Goal: Task Accomplishment & Management: Use online tool/utility

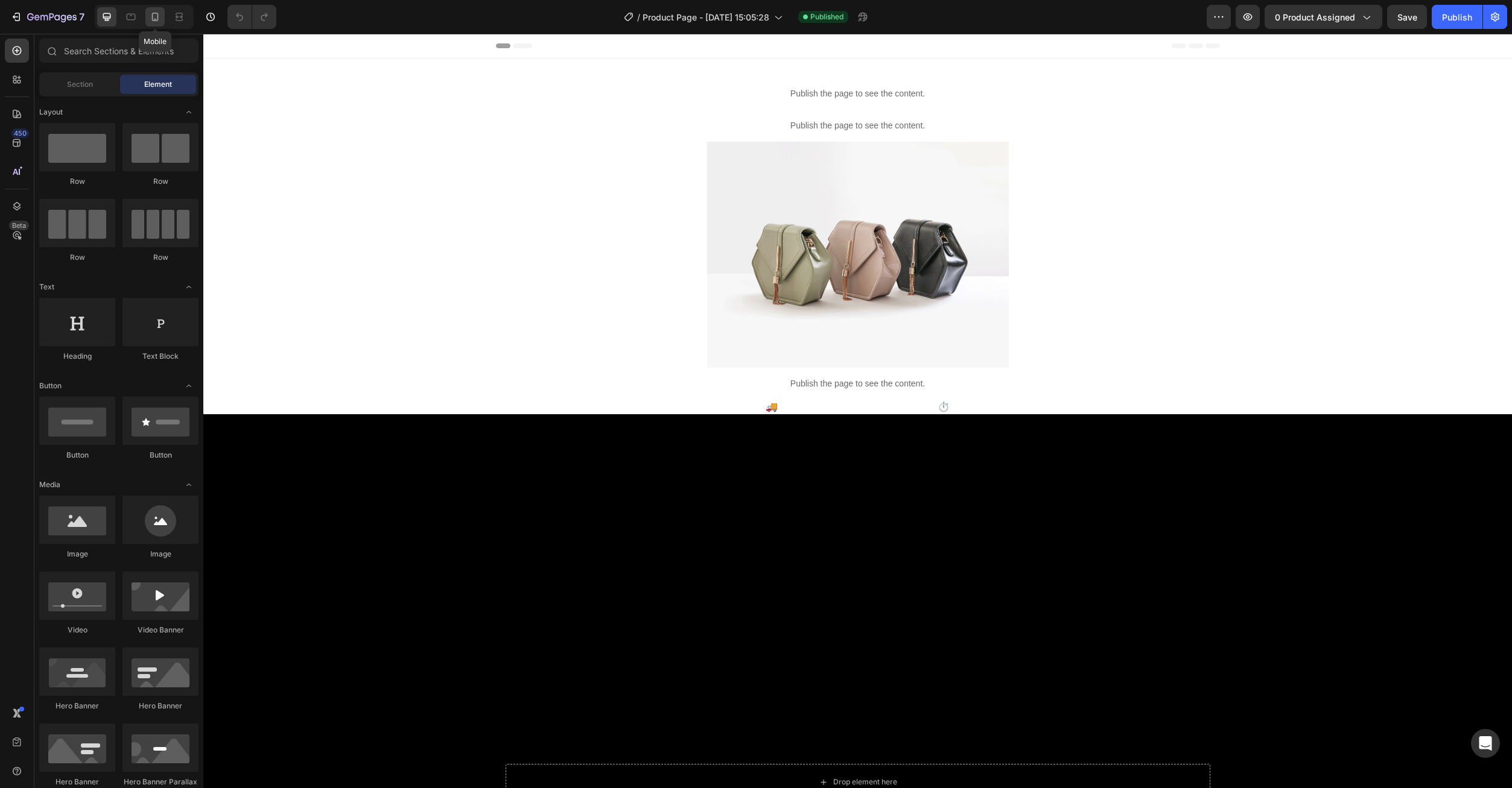
click at [156, 20] on icon at bounding box center [155, 17] width 7 height 9
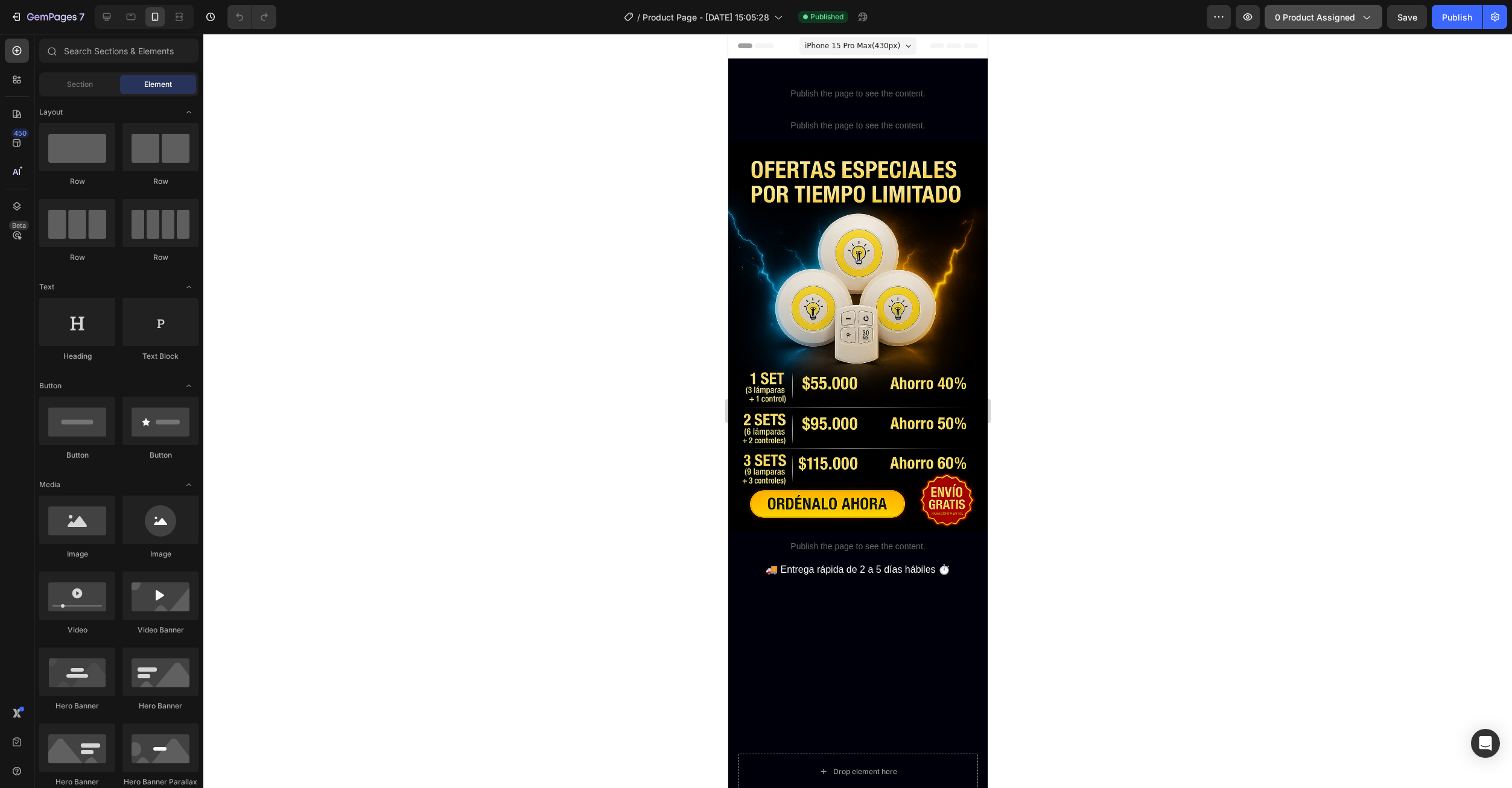
click at [1313, 23] on span "0 product assigned" at bounding box center [1315, 17] width 80 height 12
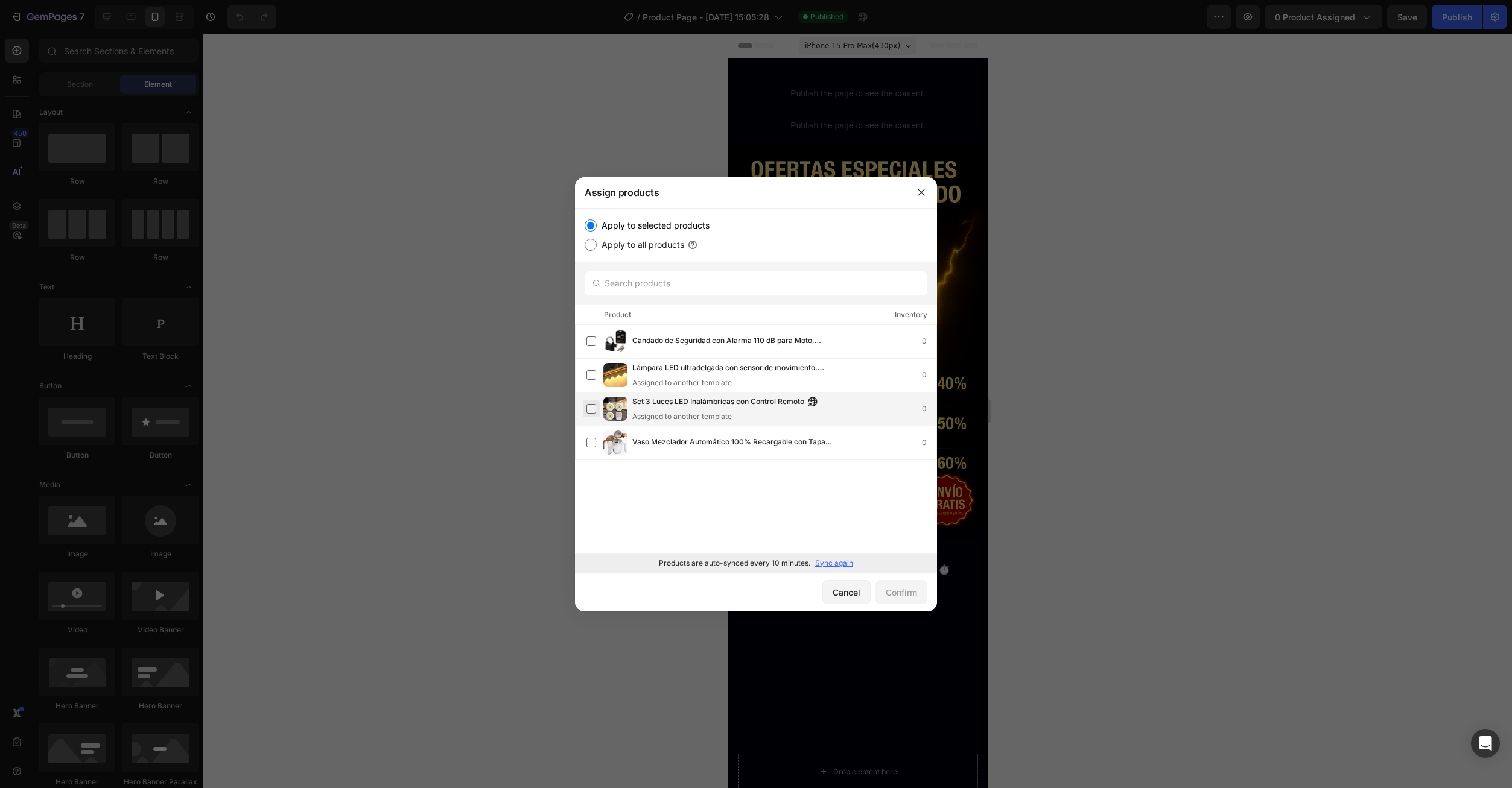
click at [593, 409] on label at bounding box center [591, 409] width 9 height 9
drag, startPoint x: 908, startPoint y: 592, endPoint x: 916, endPoint y: 600, distance: 11.3
click at [913, 594] on div "Confirm" at bounding box center [901, 592] width 31 height 12
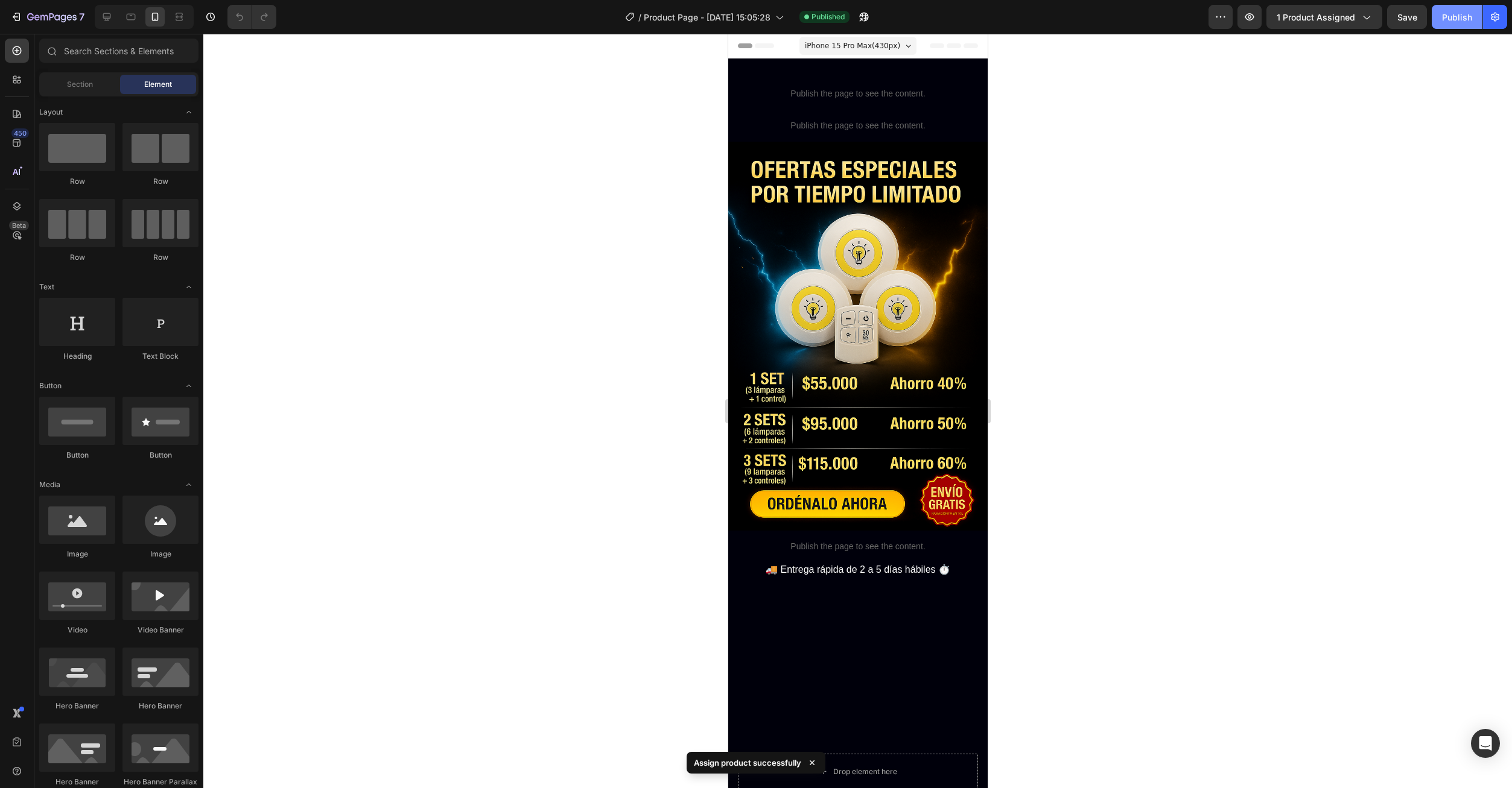
click at [1466, 26] on button "Publish" at bounding box center [1457, 17] width 50 height 24
click at [6, 16] on button "7" at bounding box center [47, 17] width 85 height 24
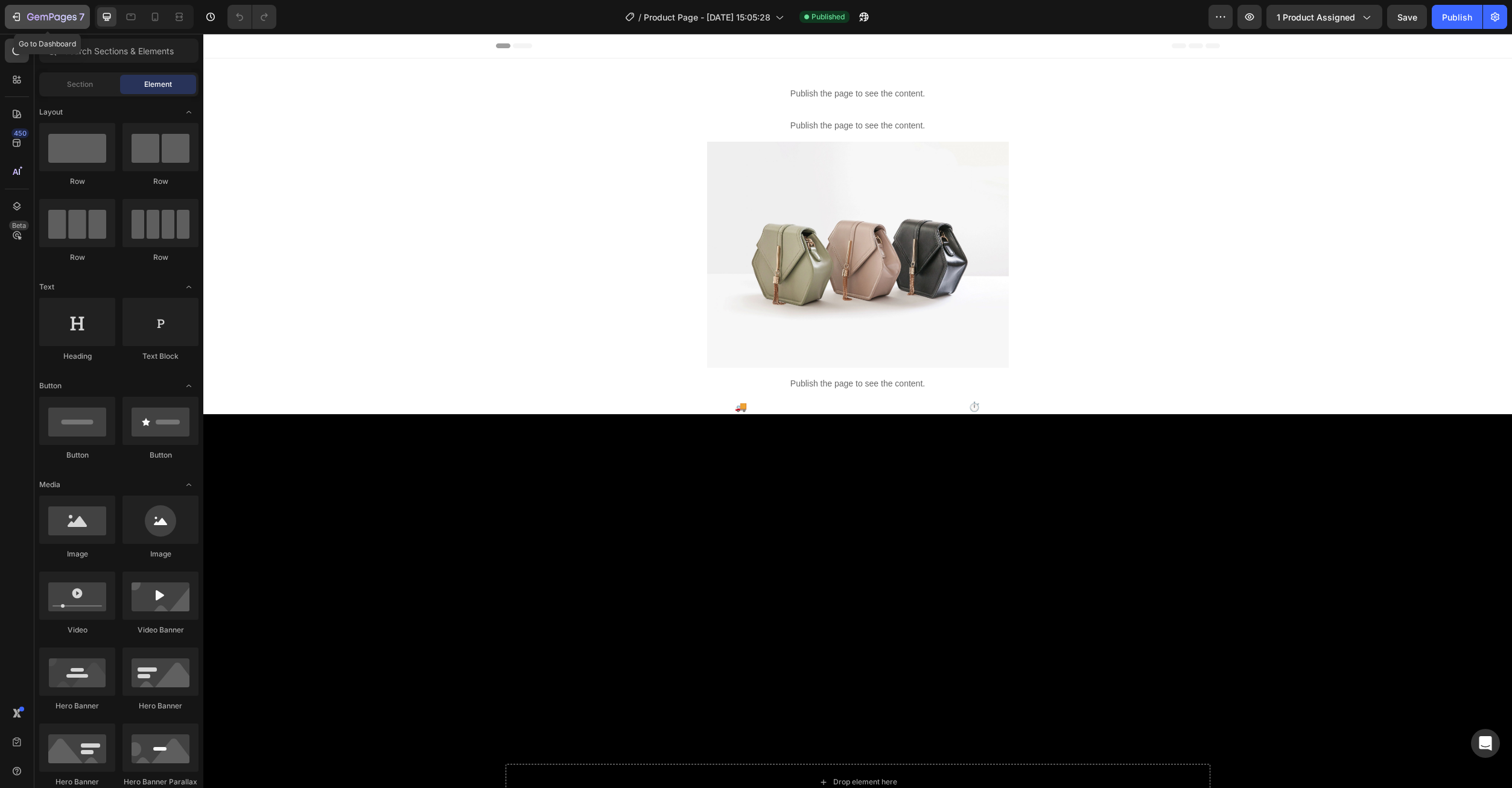
click at [12, 15] on icon "button" at bounding box center [16, 17] width 12 height 12
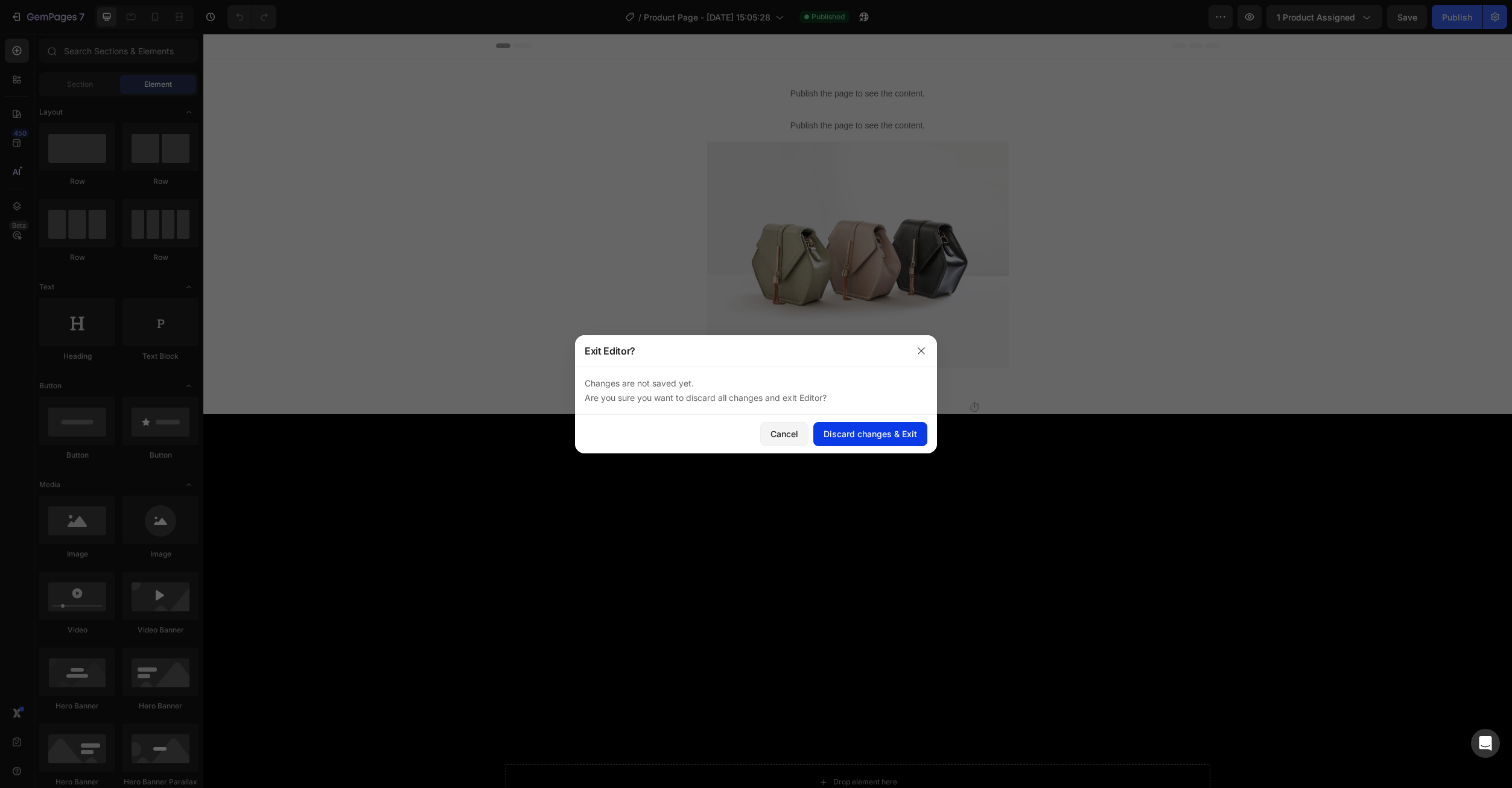
click at [861, 436] on div "Discard changes & Exit" at bounding box center [870, 433] width 93 height 12
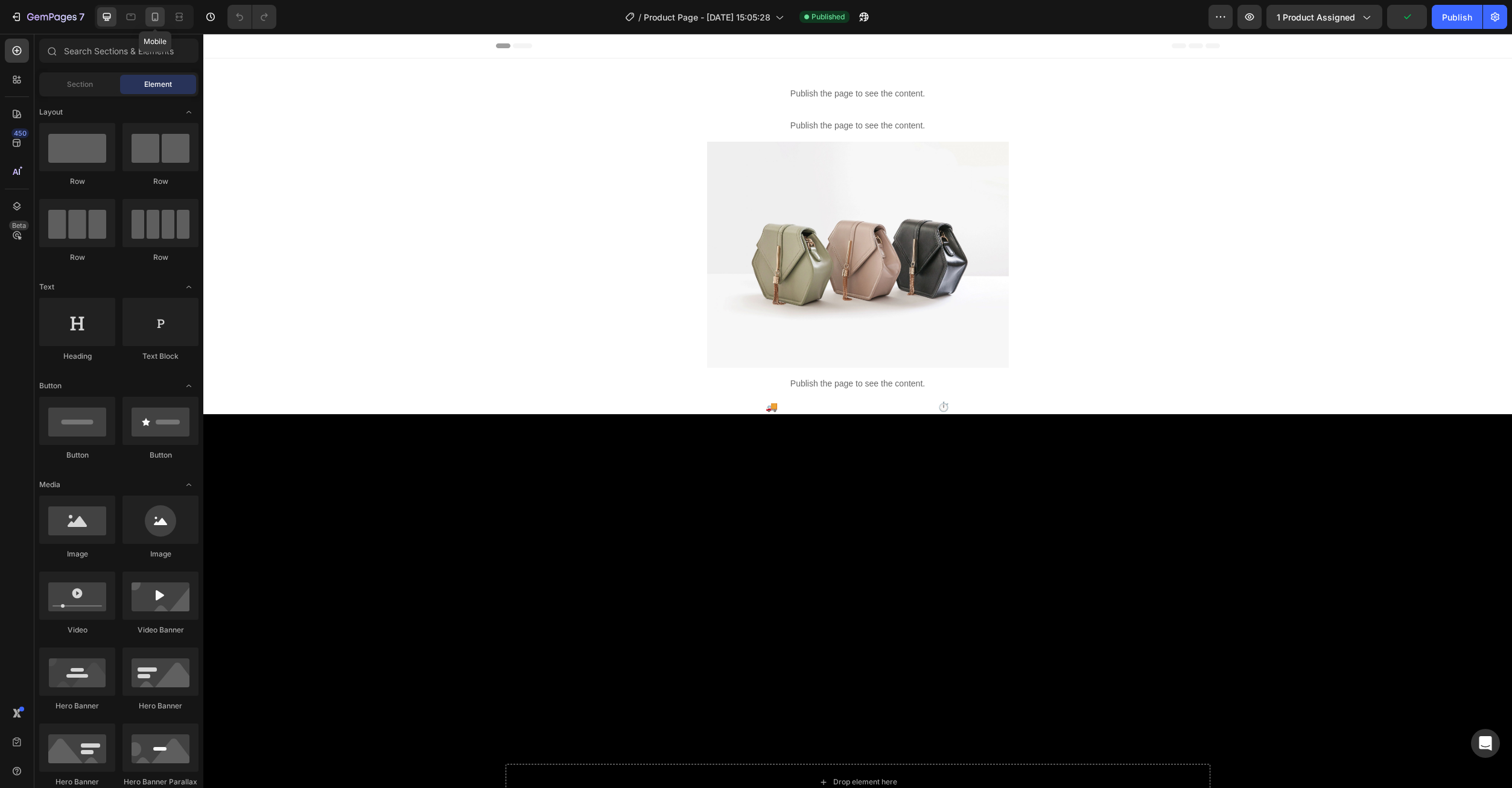
click at [159, 10] on div at bounding box center [155, 17] width 19 height 19
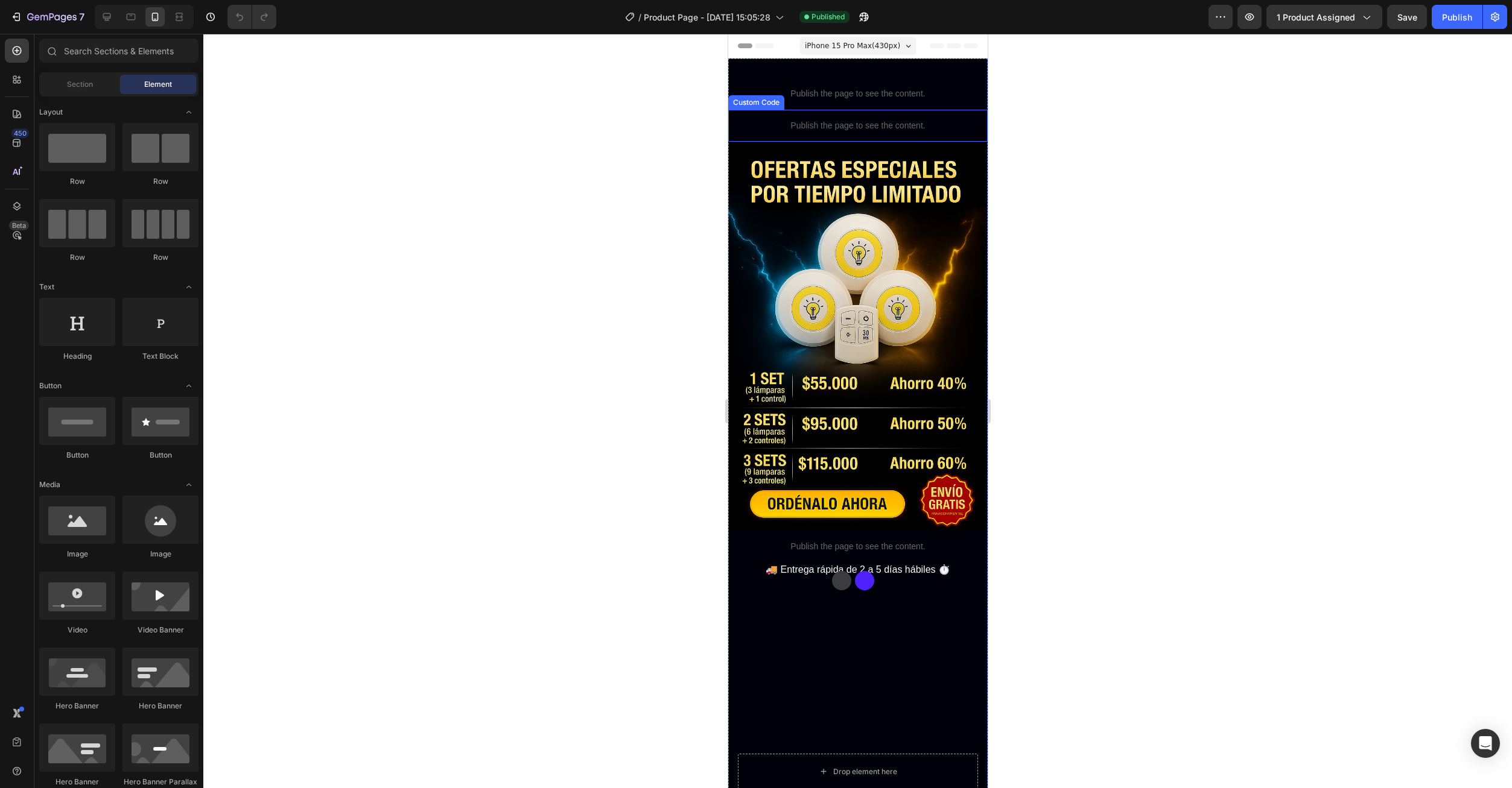
click at [825, 121] on p "Publish the page to see the content." at bounding box center [857, 125] width 259 height 12
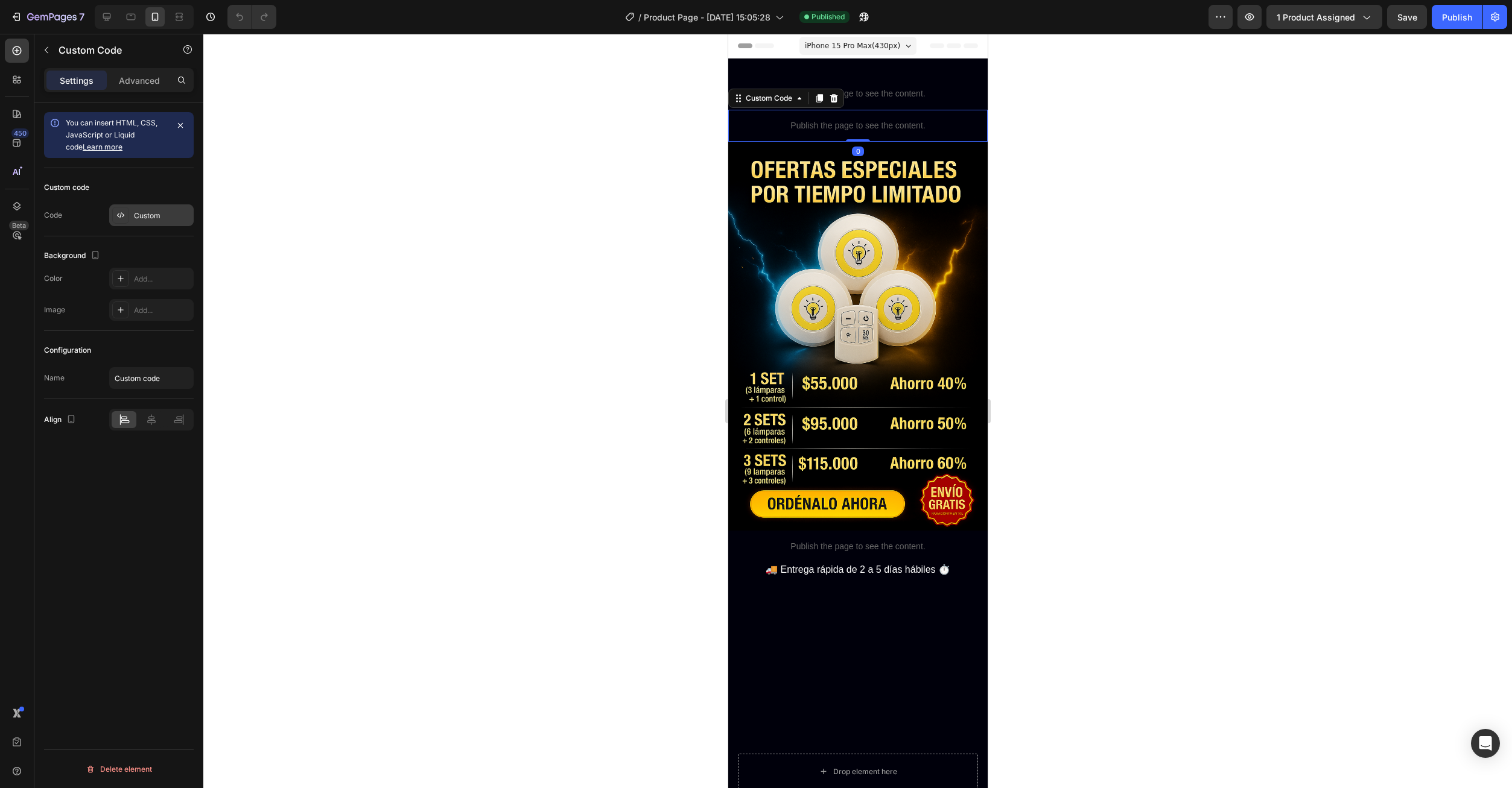
click at [141, 216] on div "Custom" at bounding box center [162, 215] width 57 height 11
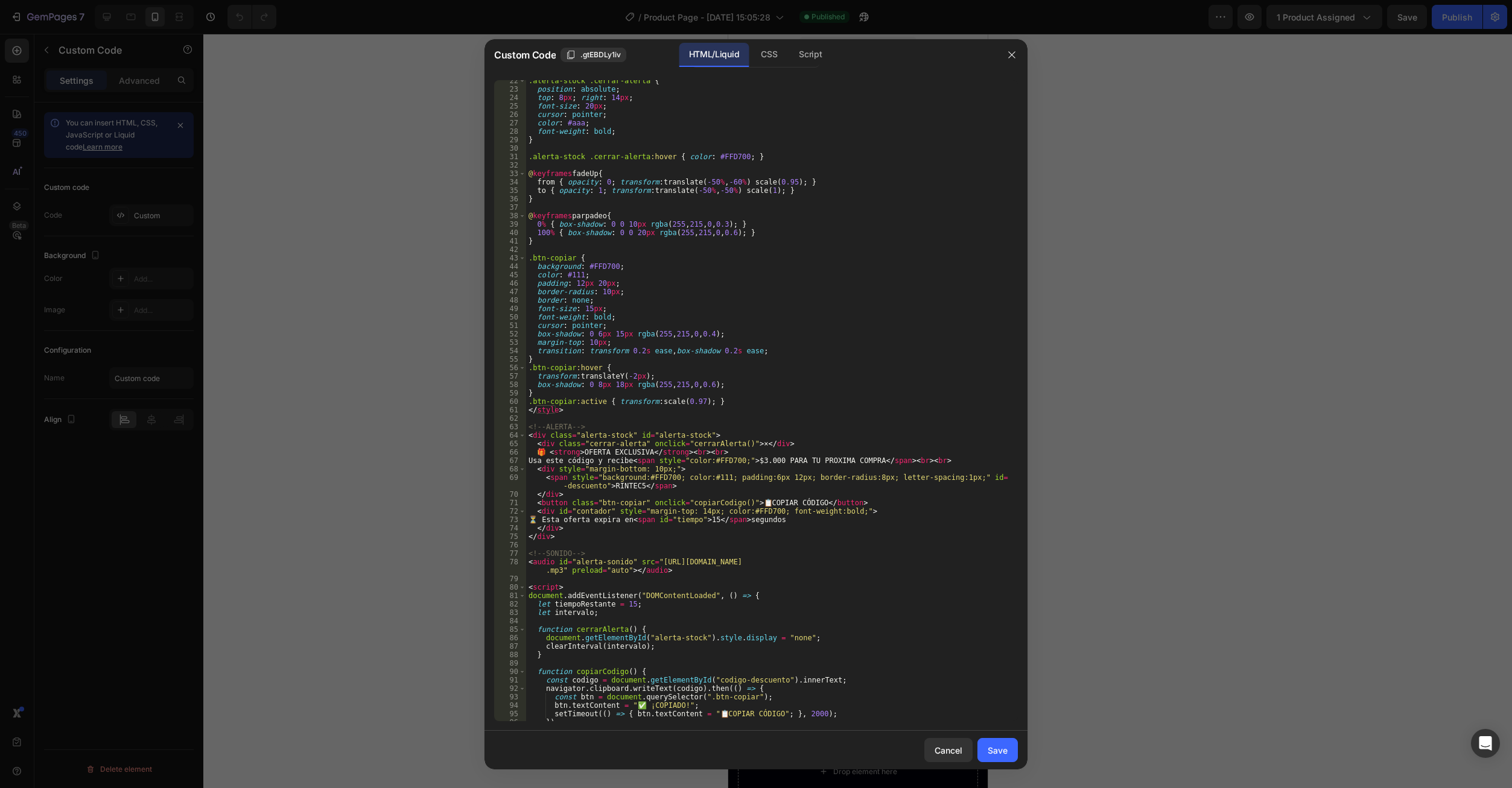
scroll to position [325, 0]
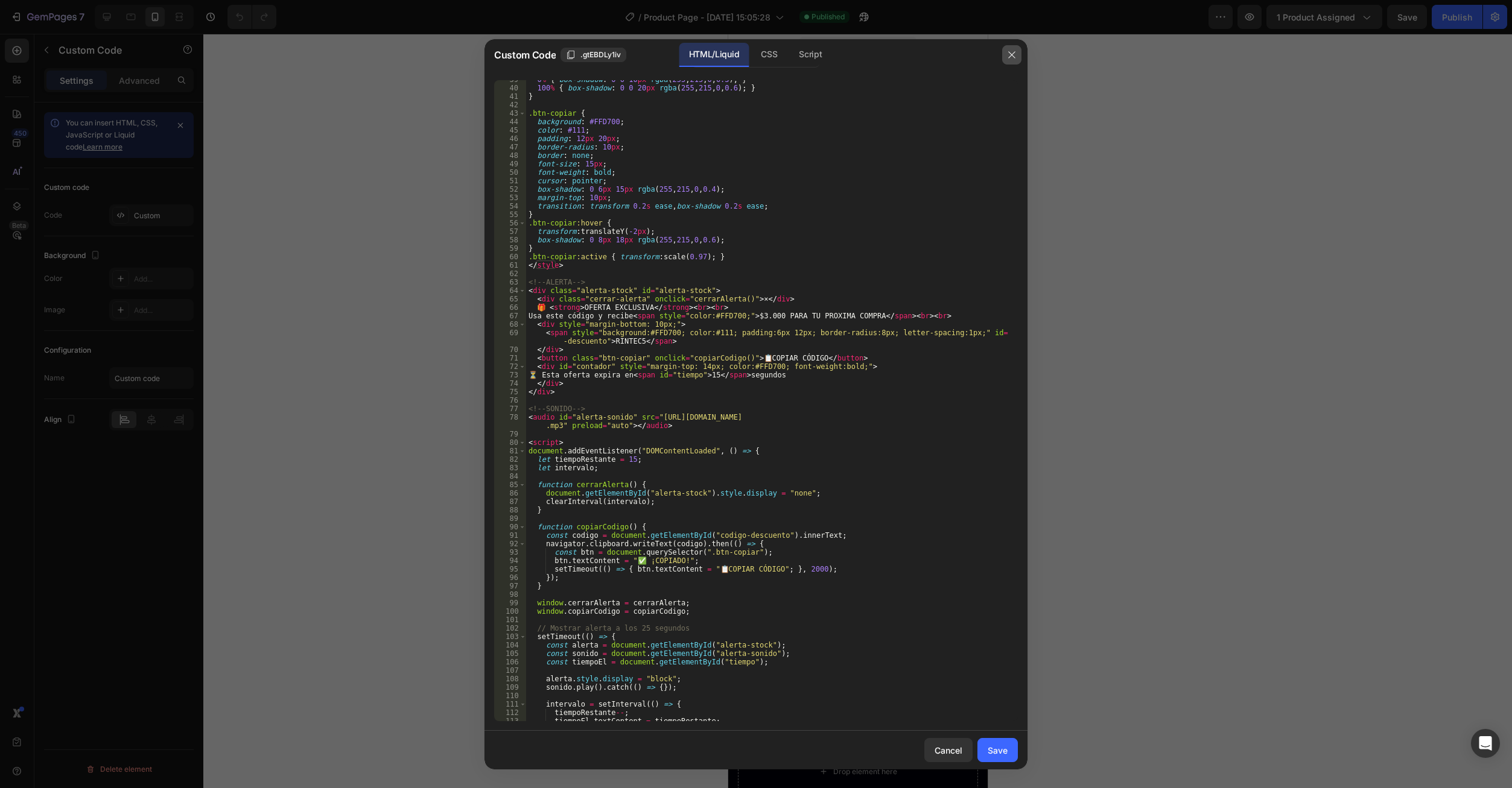
click at [1008, 54] on button "button" at bounding box center [1012, 55] width 19 height 19
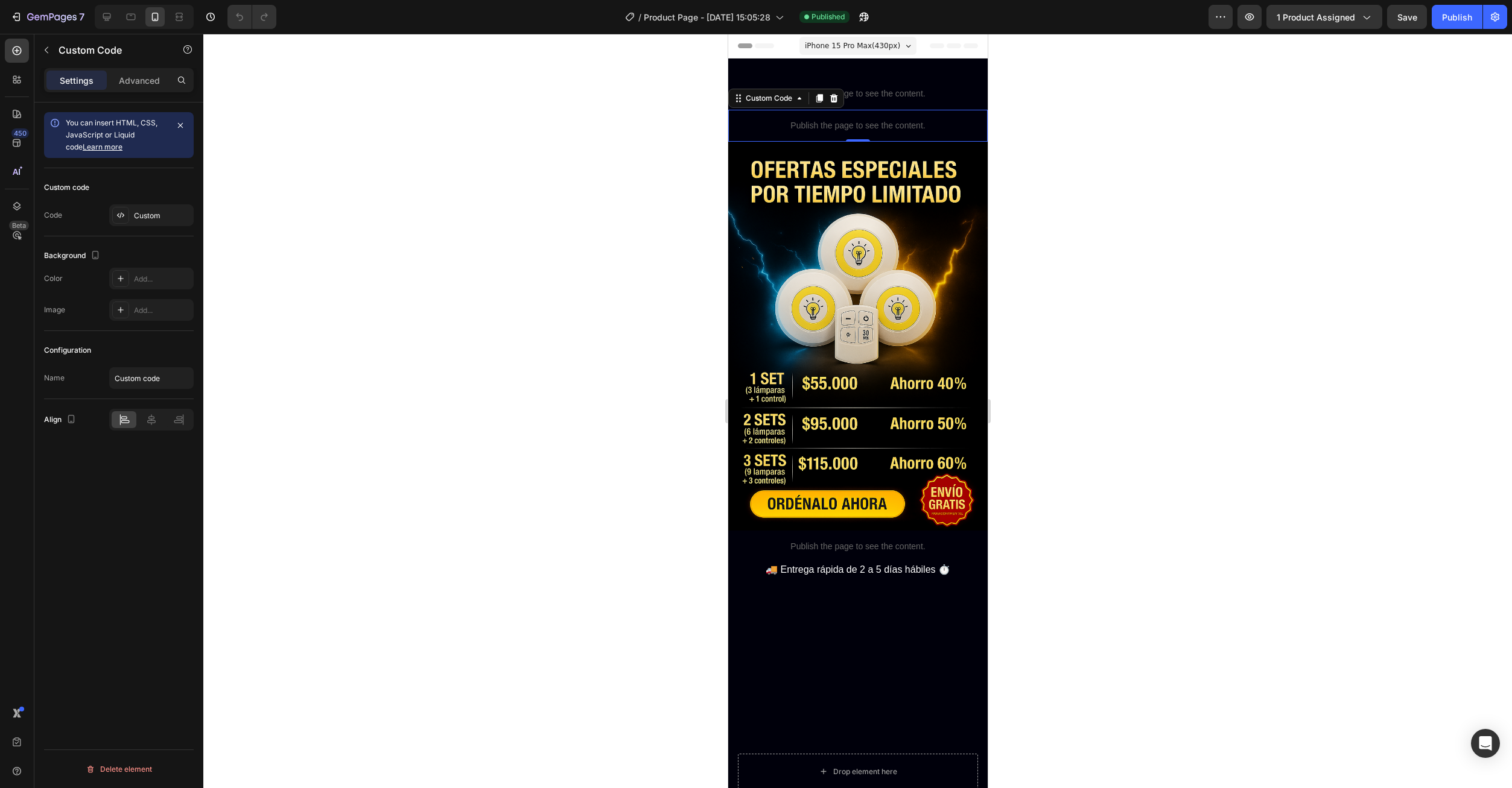
click at [891, 125] on p "Publish the page to see the content." at bounding box center [857, 125] width 259 height 12
click at [829, 100] on icon at bounding box center [833, 98] width 9 height 9
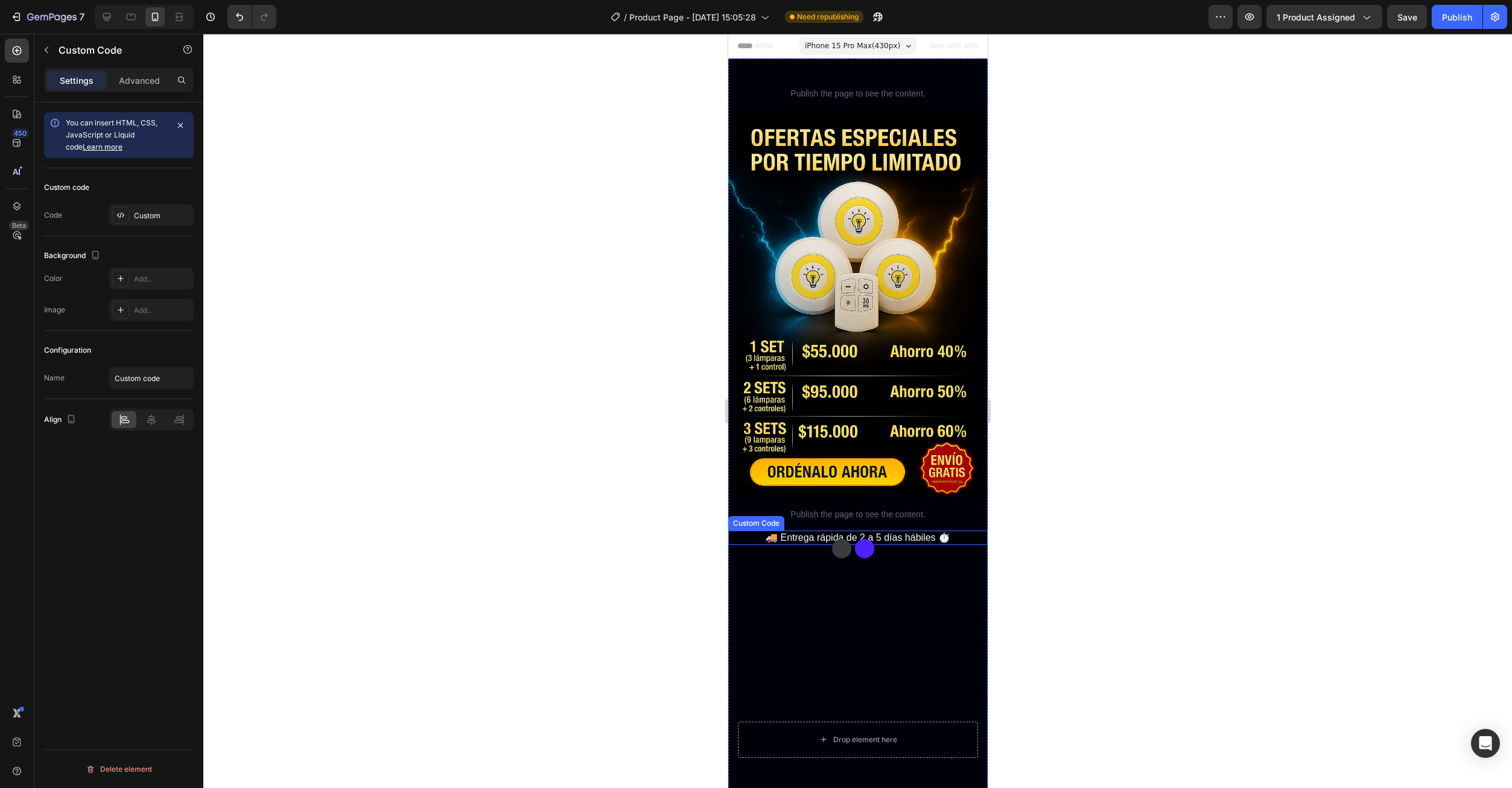
click at [829, 530] on p "🚚 Entrega rápida de 2 a 5 días hábiles ⏱️" at bounding box center [857, 538] width 259 height 15
click at [147, 212] on div "Custom" at bounding box center [162, 215] width 57 height 11
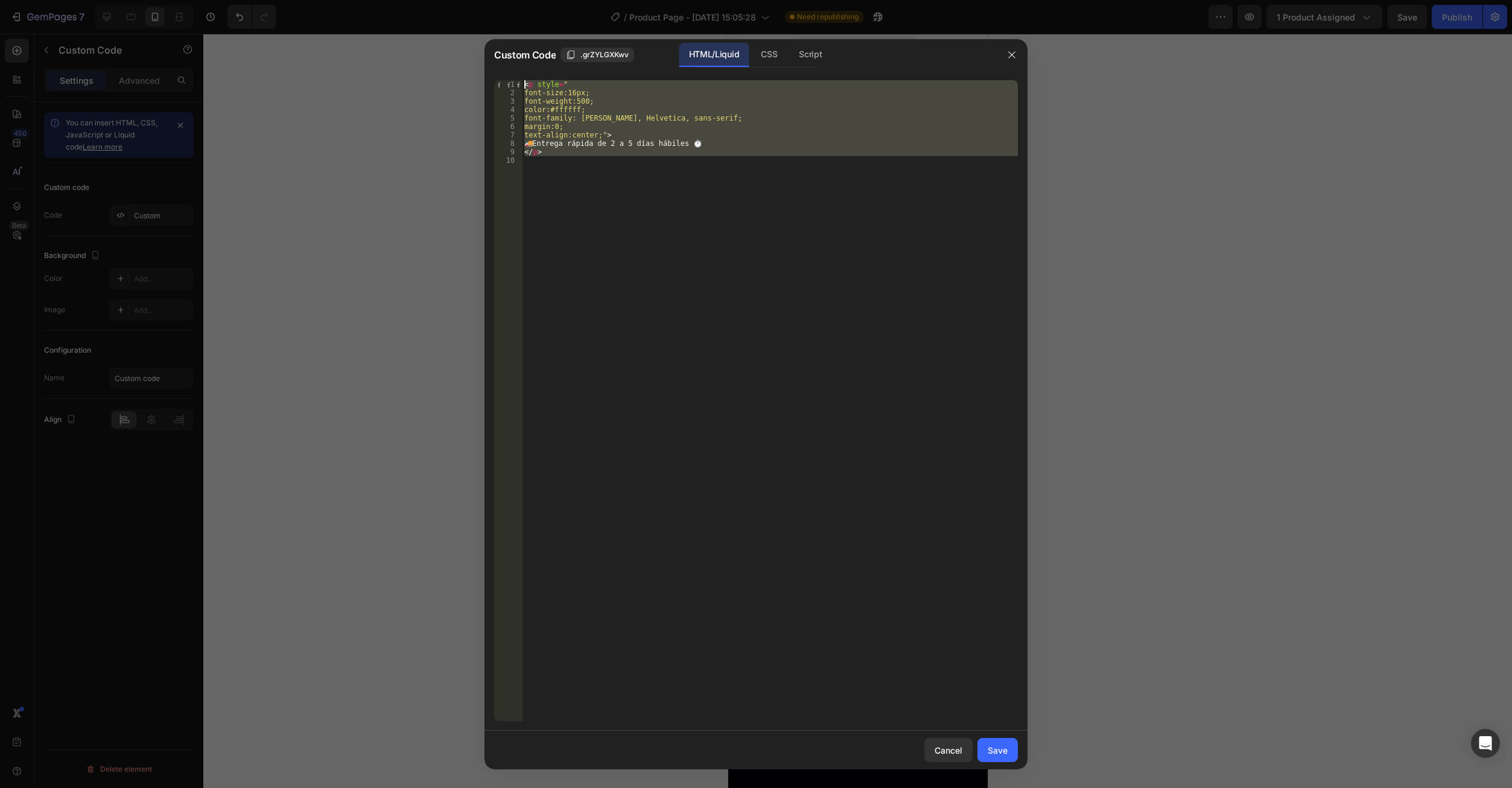
drag, startPoint x: 542, startPoint y: 144, endPoint x: 496, endPoint y: 76, distance: 82.1
click at [496, 76] on div "1 2 3 4 5 6 7 8 9 10 < p style = " font-size:16px; font-weight:500; color:#ffff…" at bounding box center [756, 401] width 543 height 660
type textarea "<p style=" font-size:16px;"
paste textarea
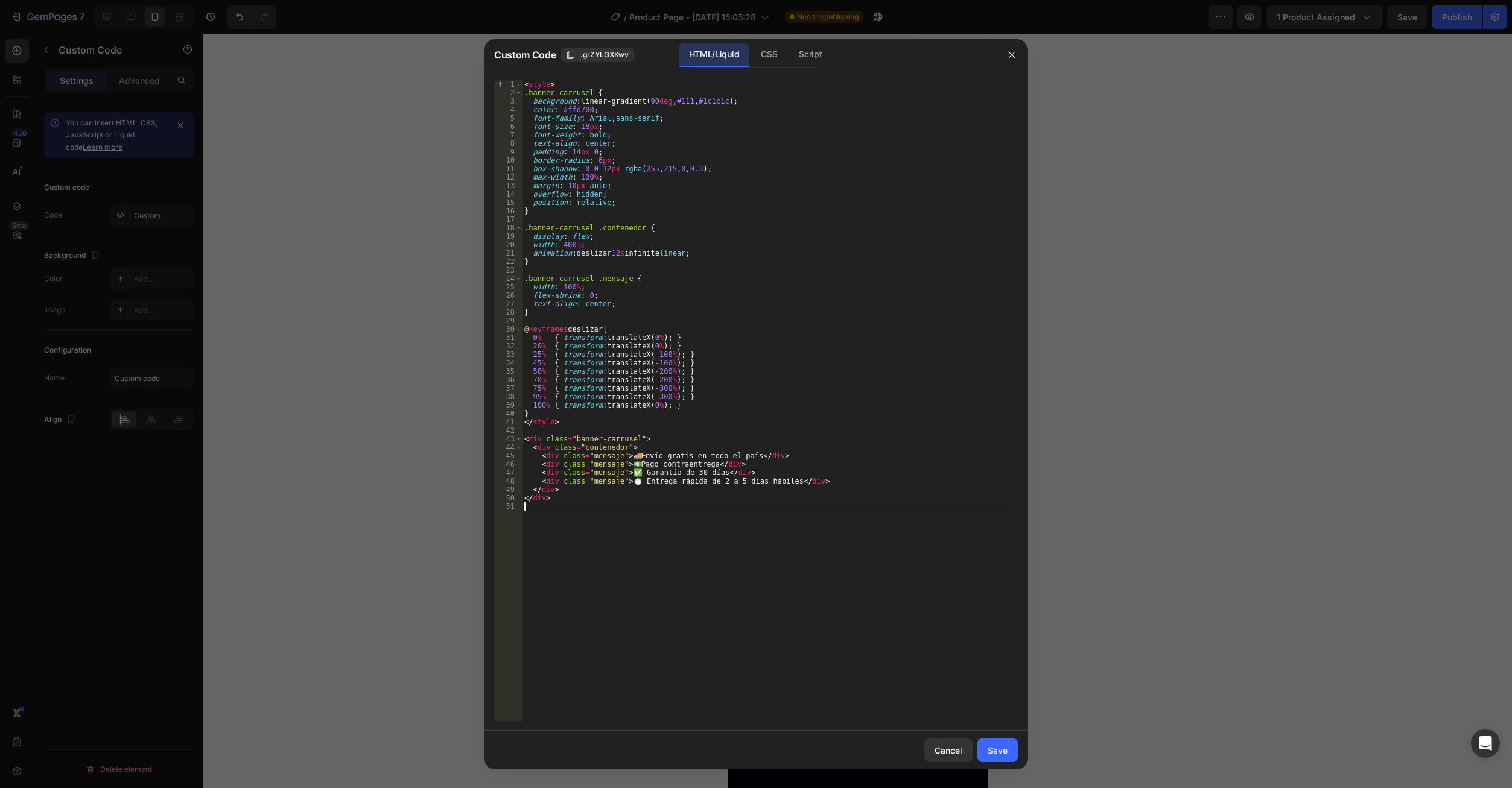
click at [994, 763] on div "Cancel Save" at bounding box center [756, 750] width 543 height 39
click at [994, 754] on div "Save" at bounding box center [997, 750] width 20 height 12
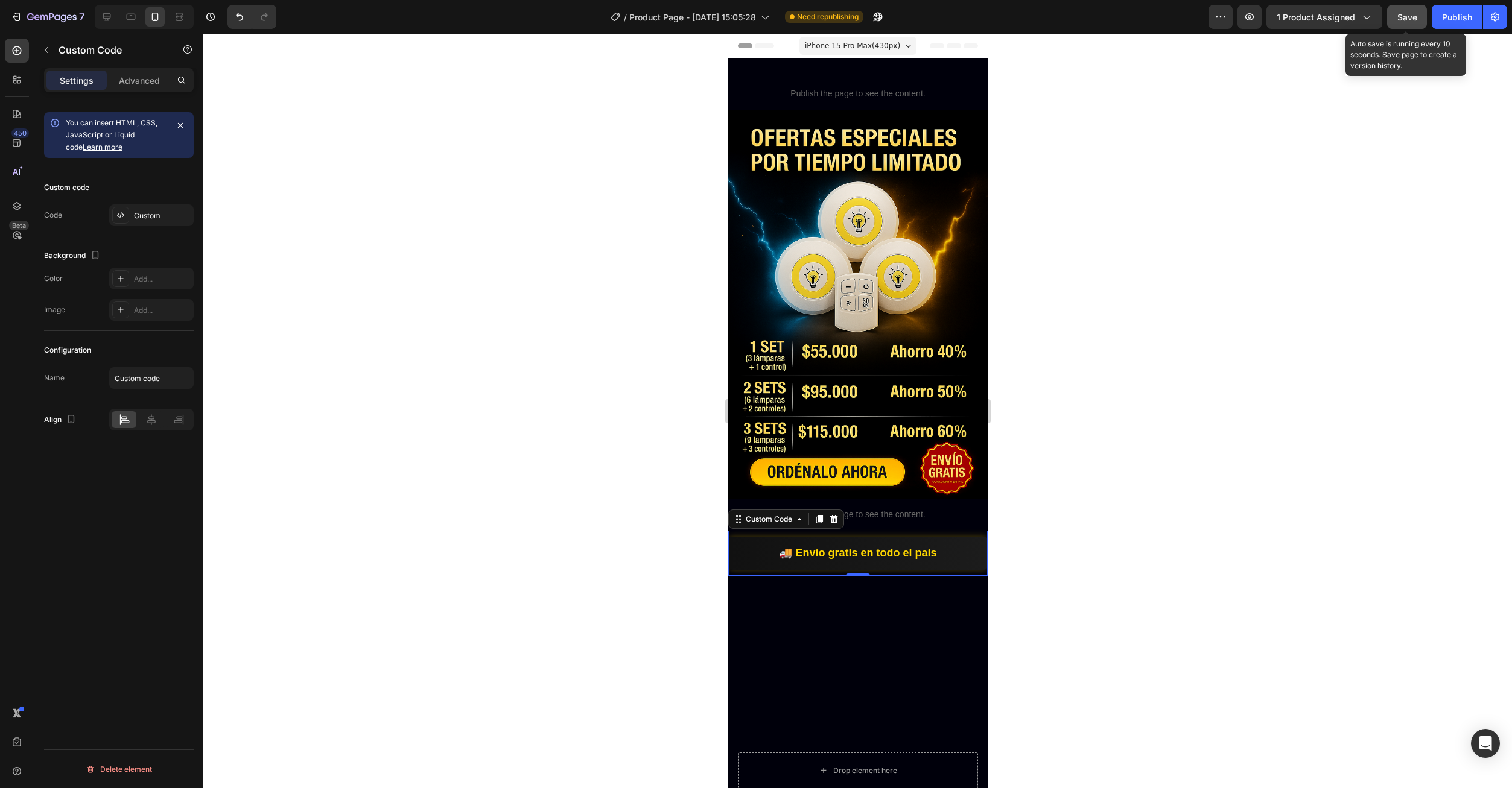
click at [1411, 23] on div "Save" at bounding box center [1407, 17] width 20 height 12
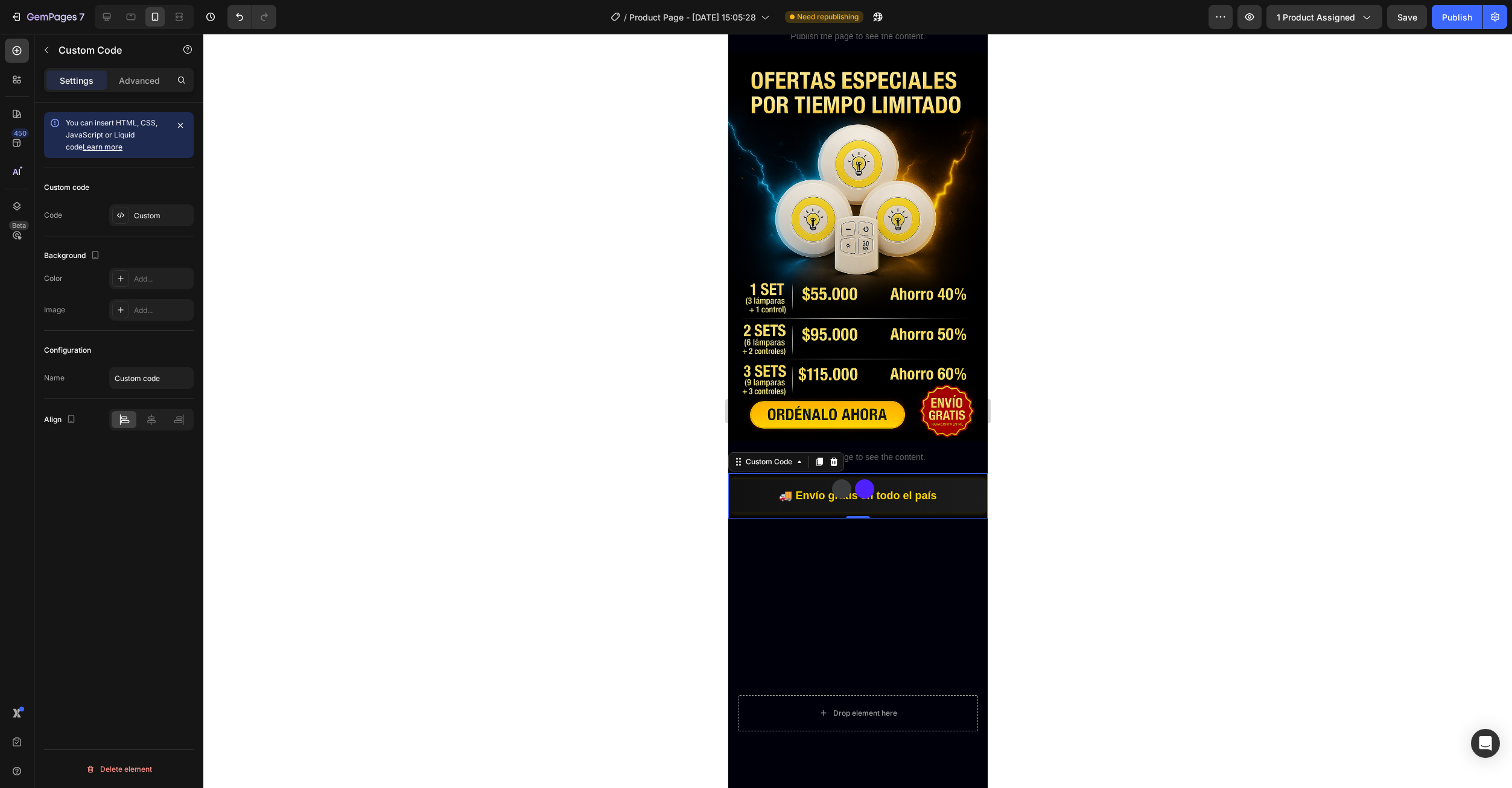
scroll to position [0, 0]
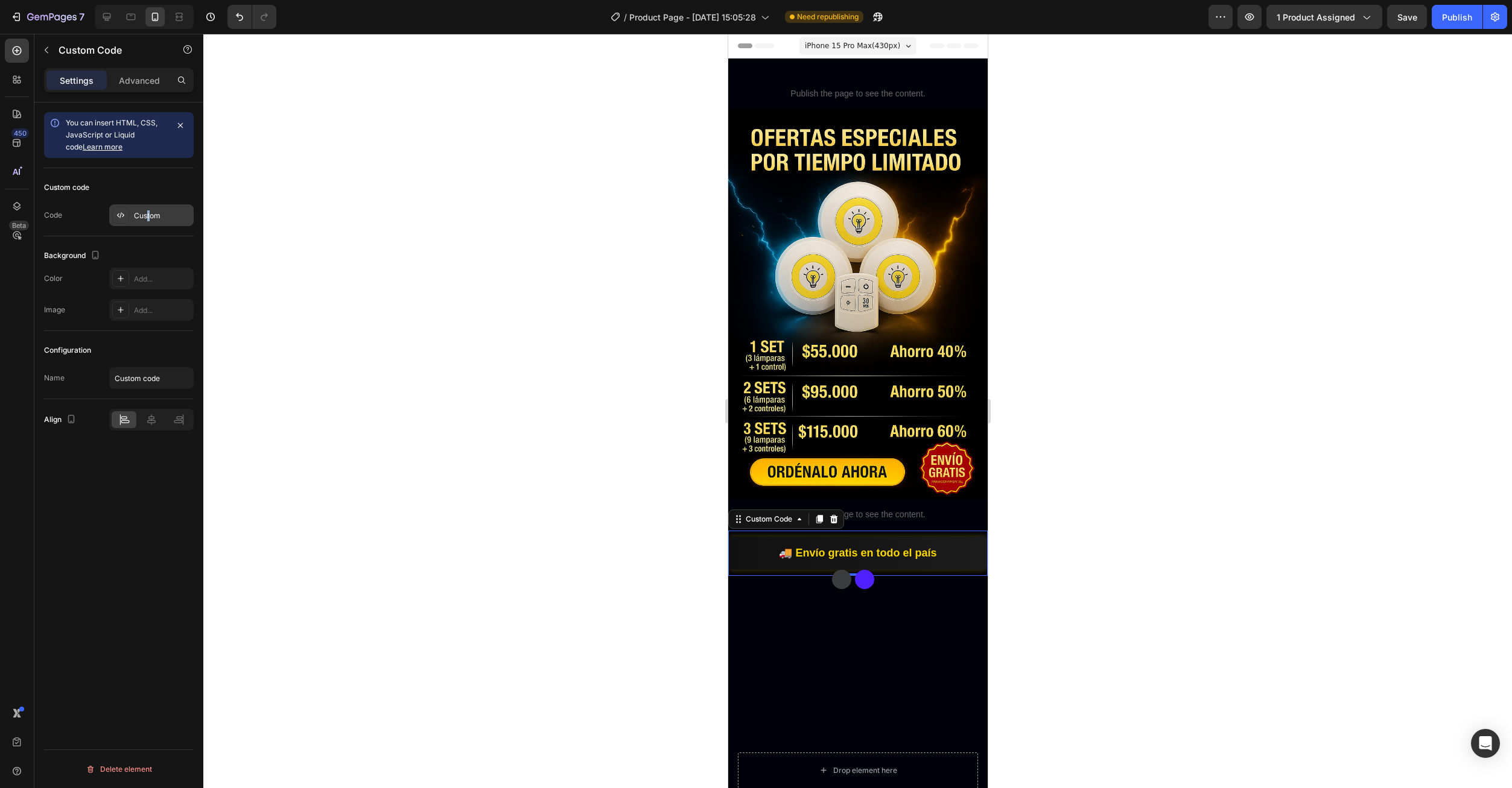
click at [147, 220] on div "Custom" at bounding box center [162, 215] width 57 height 11
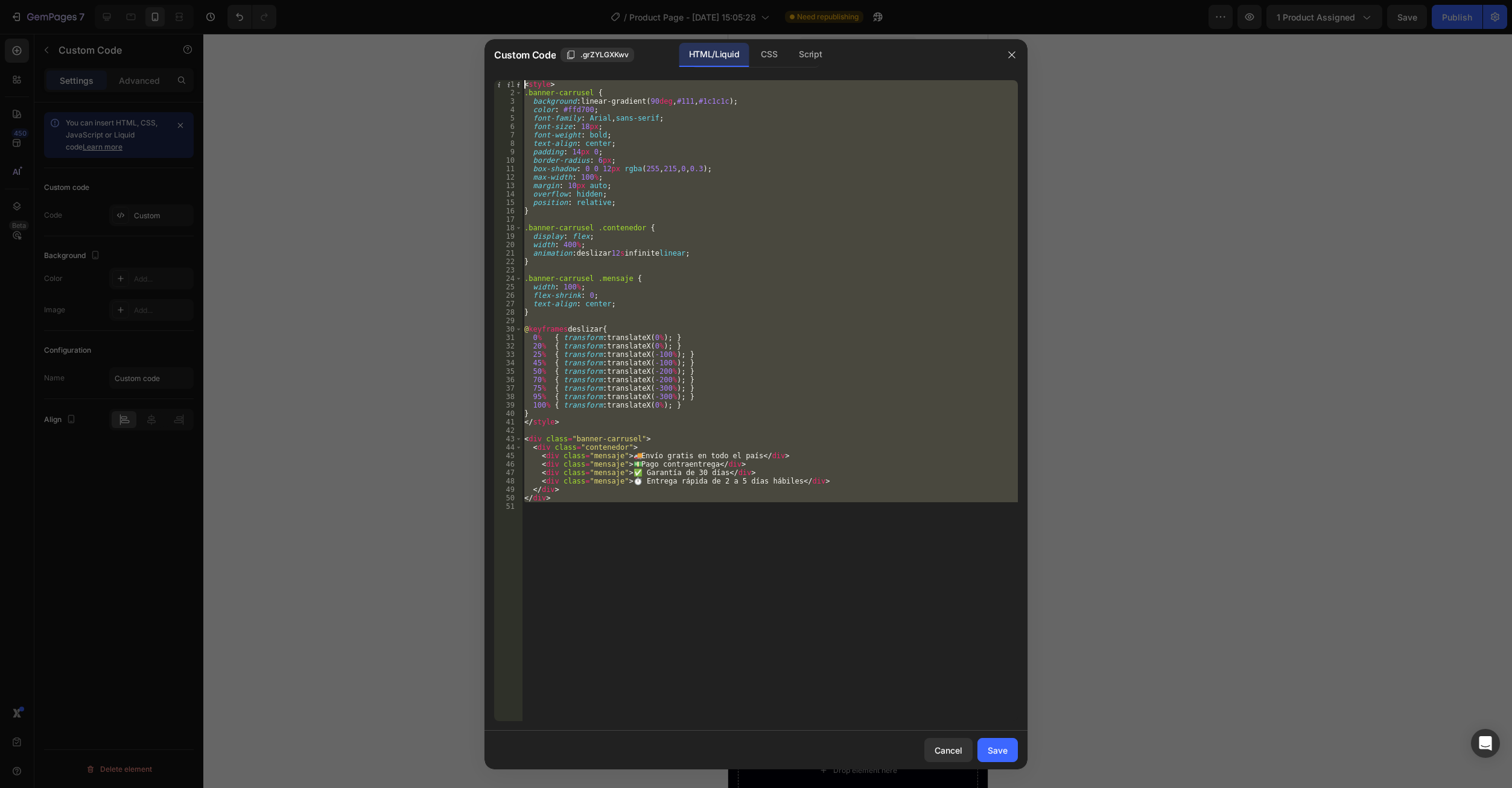
drag, startPoint x: 596, startPoint y: 514, endPoint x: 613, endPoint y: 221, distance: 293.5
click at [496, 74] on div "1 2 3 4 5 6 7 8 9 10 11 12 13 14 15 16 17 18 19 20 21 22 23 24 25 26 27 28 29 3…" at bounding box center [756, 401] width 543 height 660
type textarea "<style> .banner-carrusel {"
paste textarea
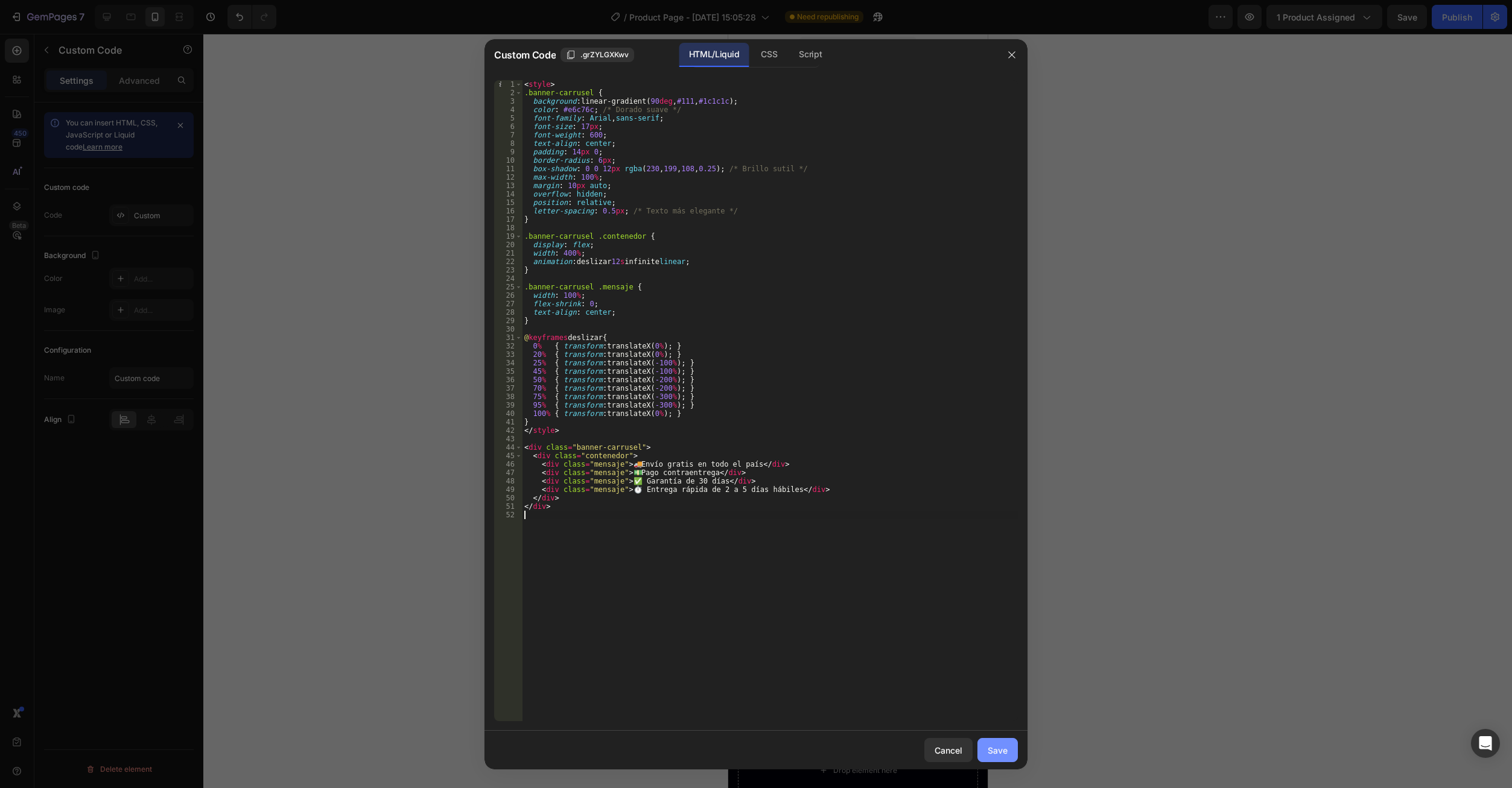
click at [1004, 749] on div "Save" at bounding box center [997, 750] width 20 height 12
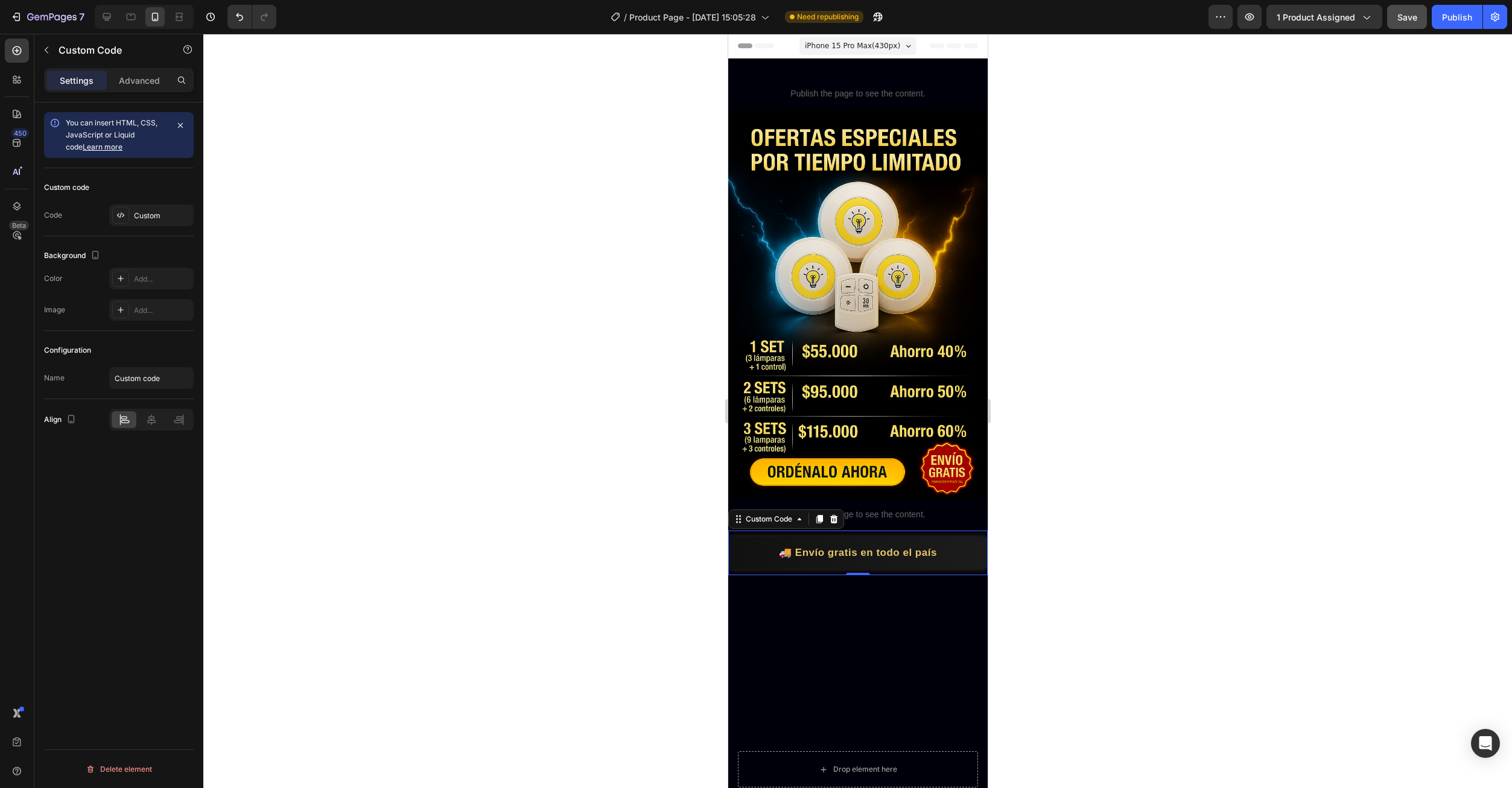
click at [1411, 28] on button "Save" at bounding box center [1407, 17] width 40 height 24
drag, startPoint x: 1459, startPoint y: 22, endPoint x: 1467, endPoint y: 88, distance: 66.5
click at [1459, 22] on div "Publish" at bounding box center [1457, 17] width 30 height 12
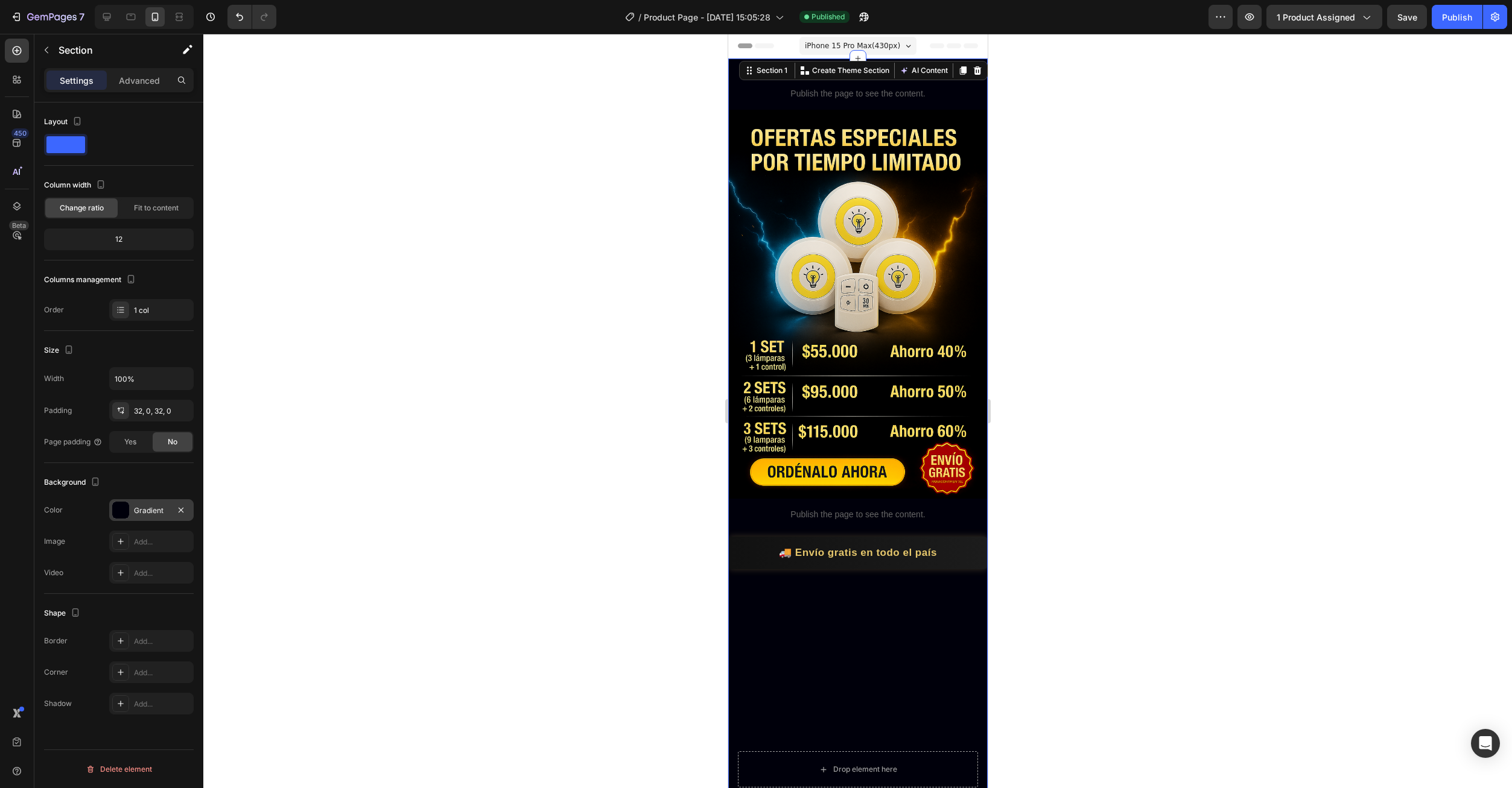
click at [145, 517] on div "Gradient" at bounding box center [152, 510] width 85 height 22
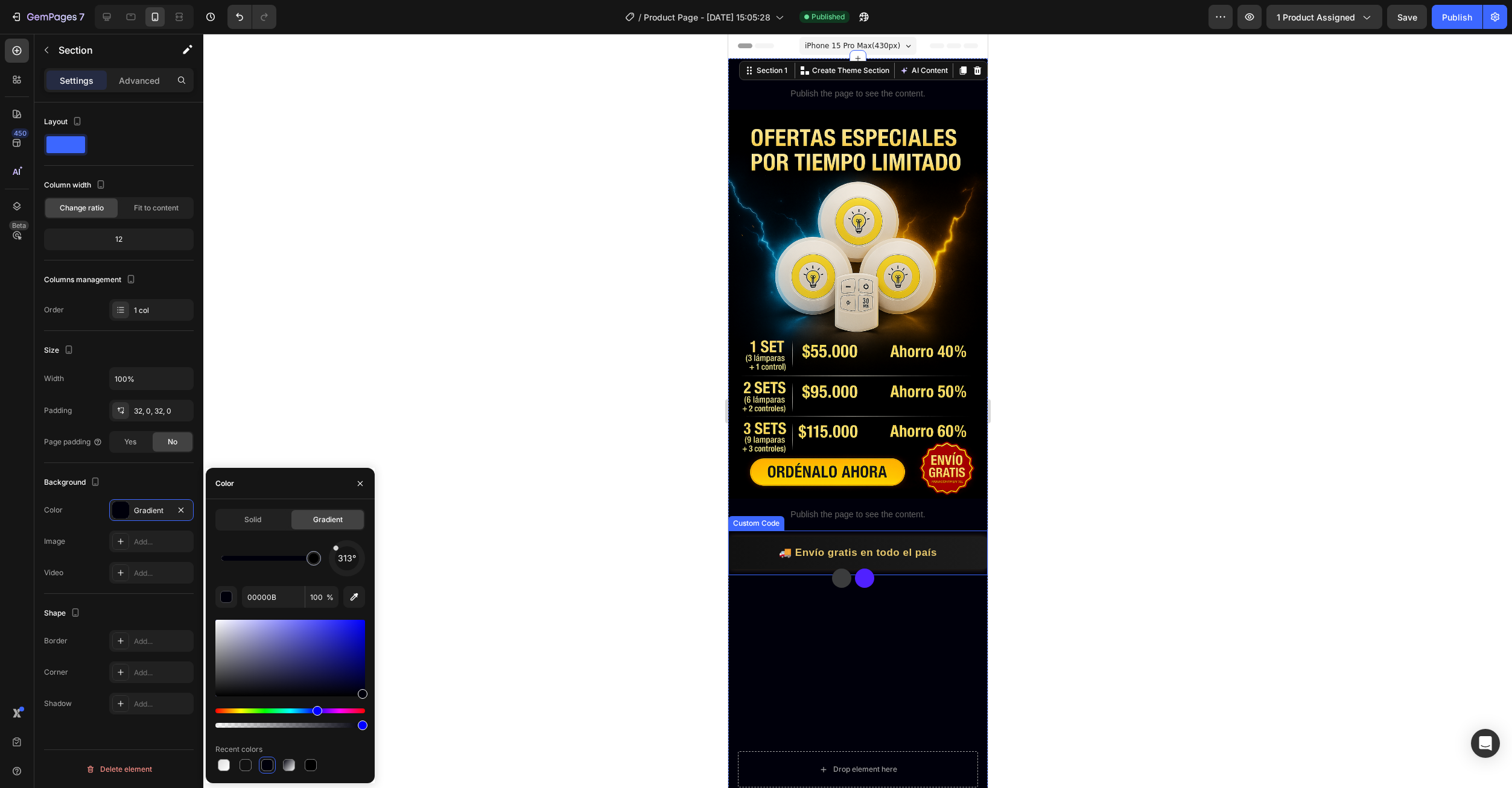
click at [863, 537] on div "🚚 Envío gratis en todo el país 💵 Pago contraentrega ✅ Garantía de 30 días ⏱️ En…" at bounding box center [857, 553] width 259 height 33
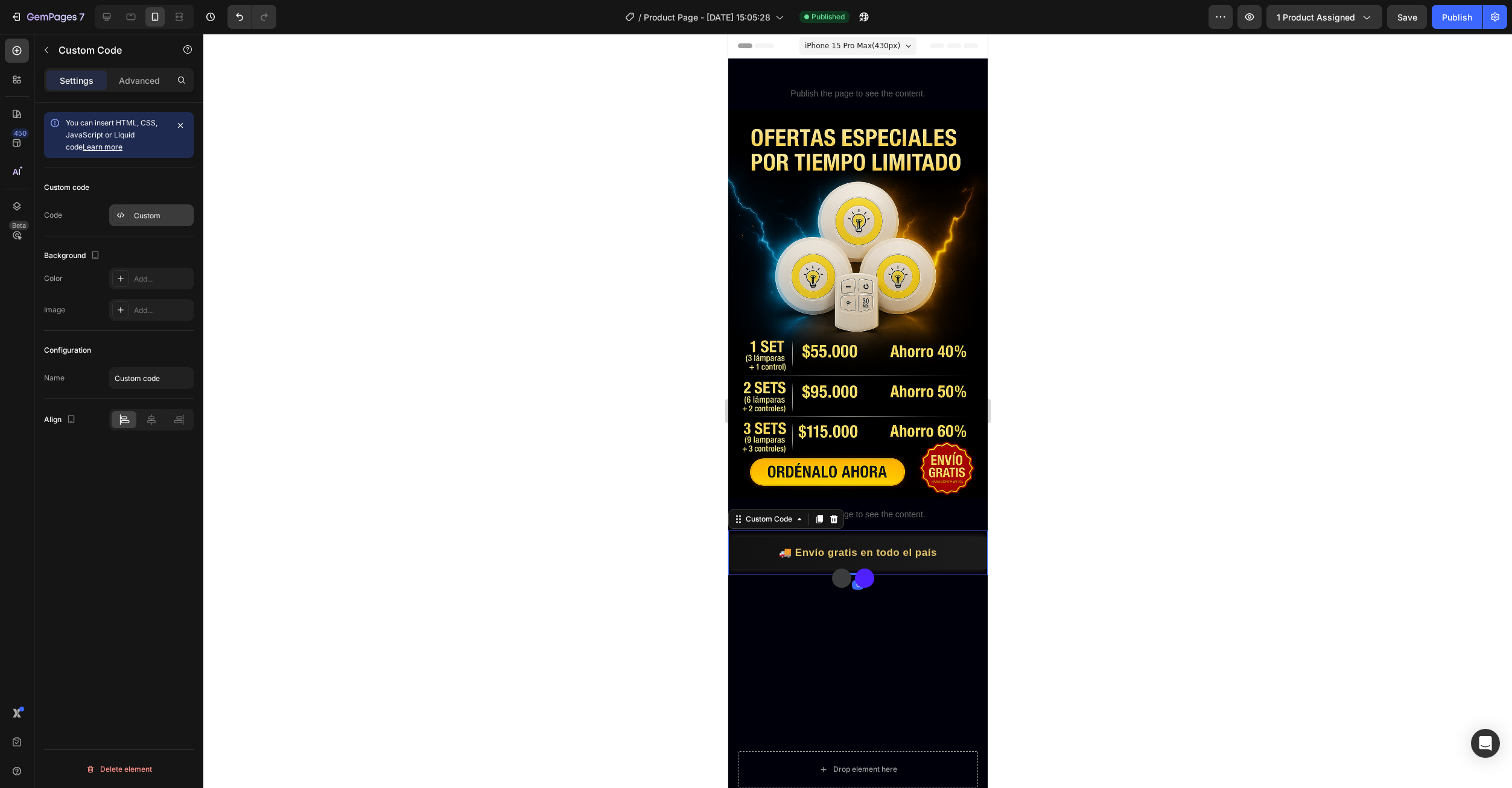
click at [142, 217] on div "Custom" at bounding box center [162, 215] width 57 height 11
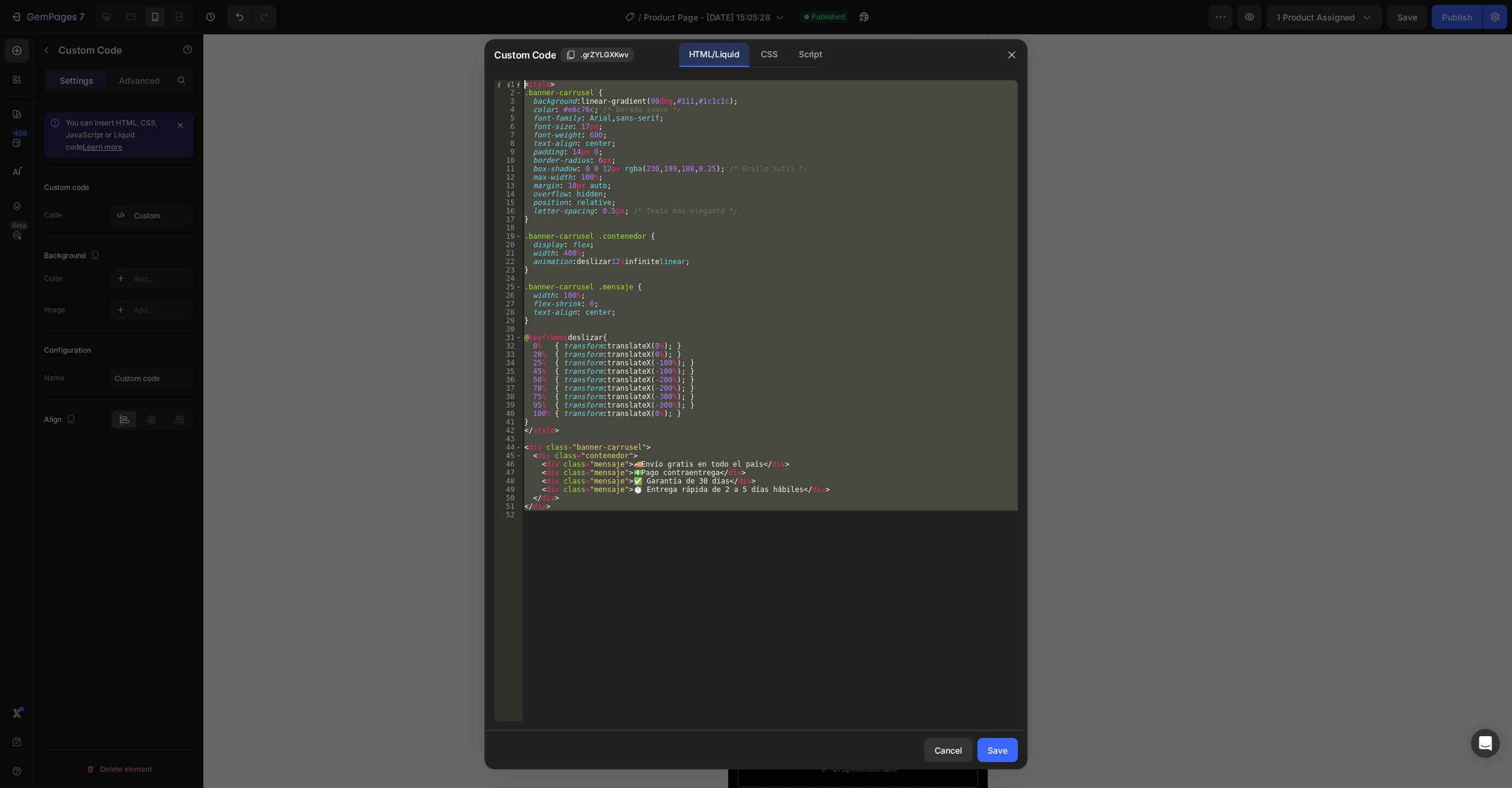
drag, startPoint x: 542, startPoint y: 495, endPoint x: 497, endPoint y: 47, distance: 450.3
click at [497, 47] on div "Custom Code .grZYLGXKwv HTML/Liquid CSS Script 1 2 3 4 5 6 7 8 9 10 11 12 13 14…" at bounding box center [756, 404] width 543 height 730
type textarea "<style> .banner-carrusel {"
paste textarea
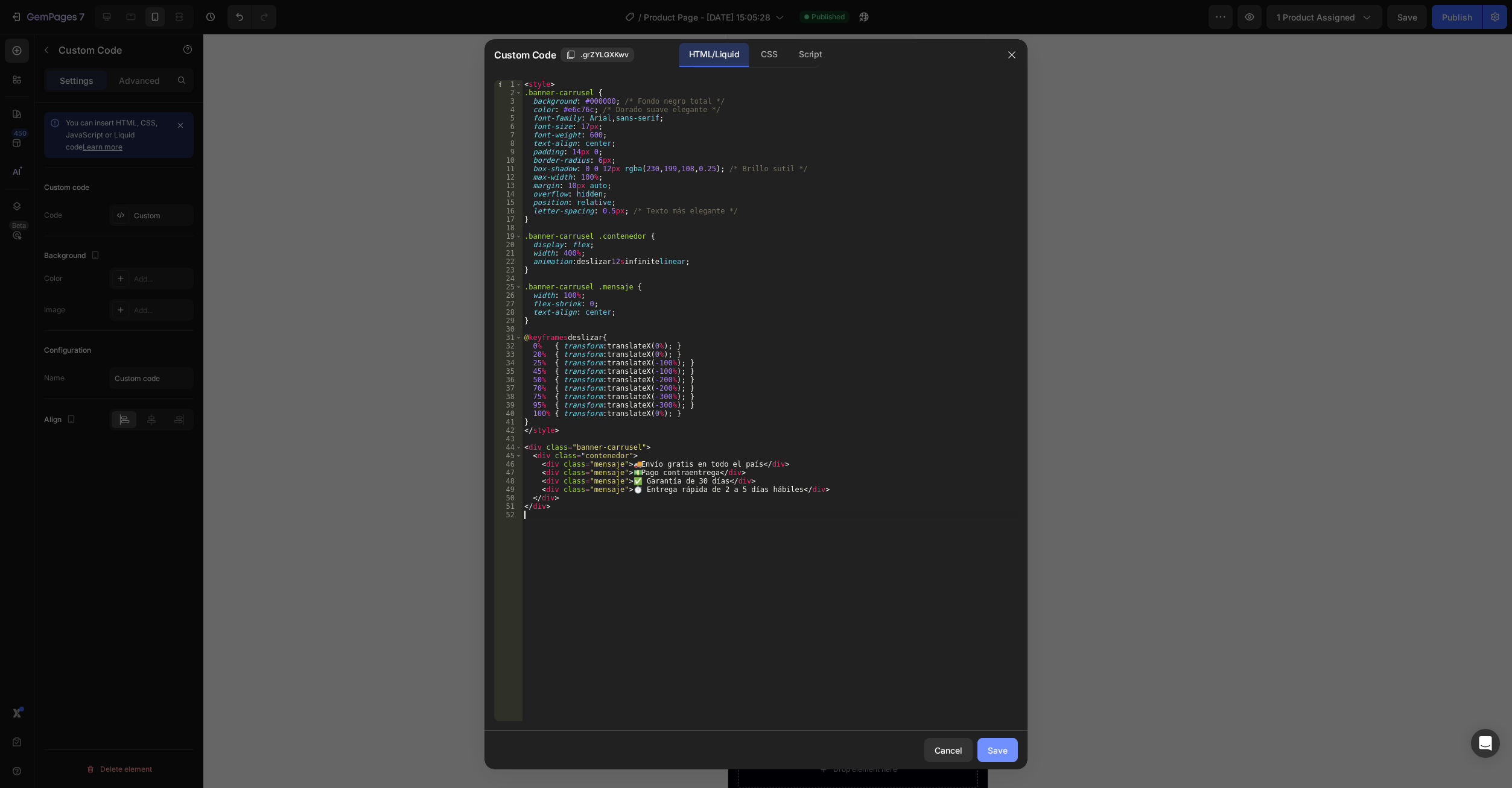
click at [991, 749] on div "Save" at bounding box center [997, 750] width 20 height 12
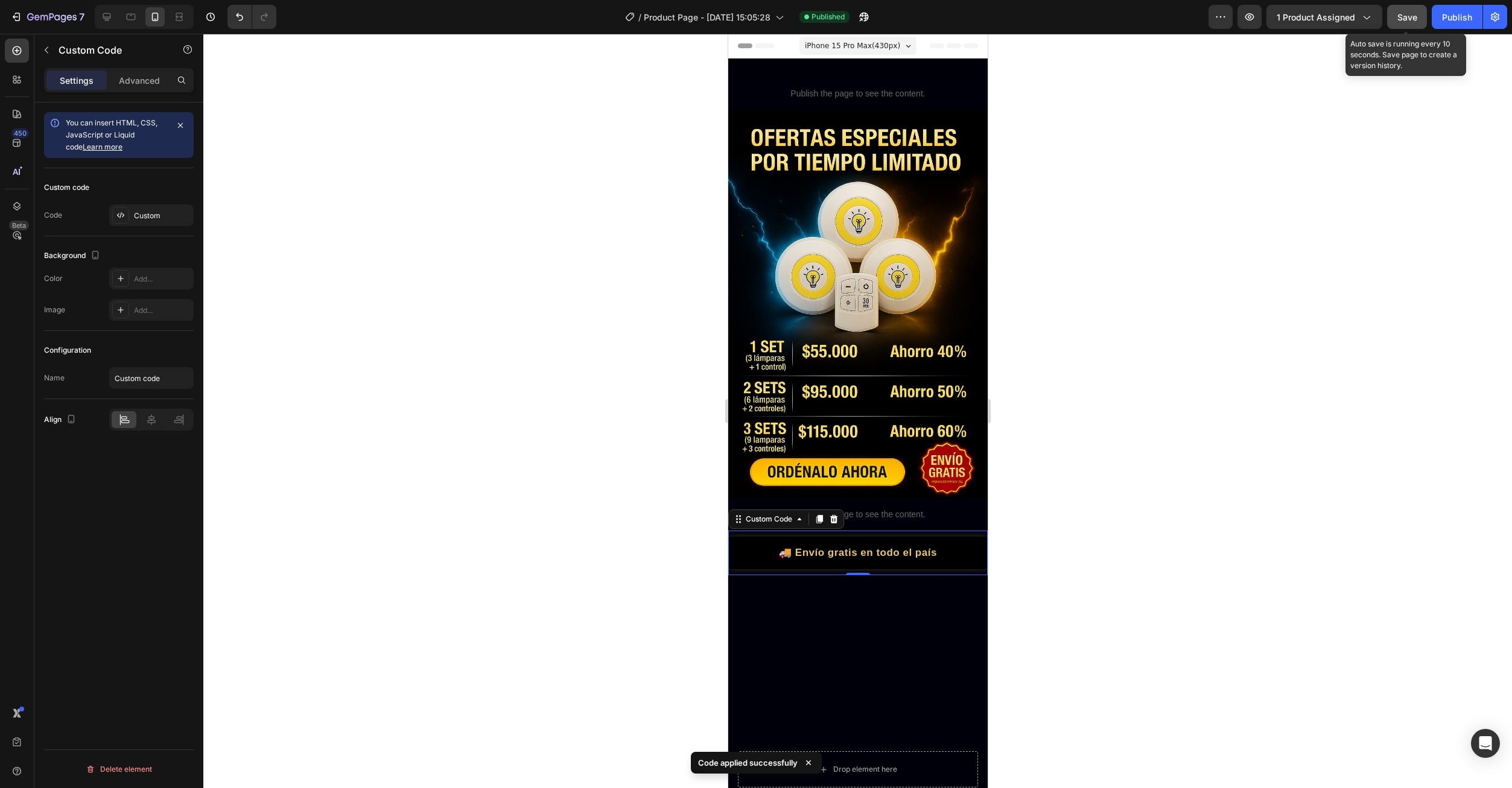
click at [1403, 17] on span "Save" at bounding box center [1407, 18] width 20 height 10
click at [1460, 23] on div "Publish" at bounding box center [1457, 17] width 30 height 12
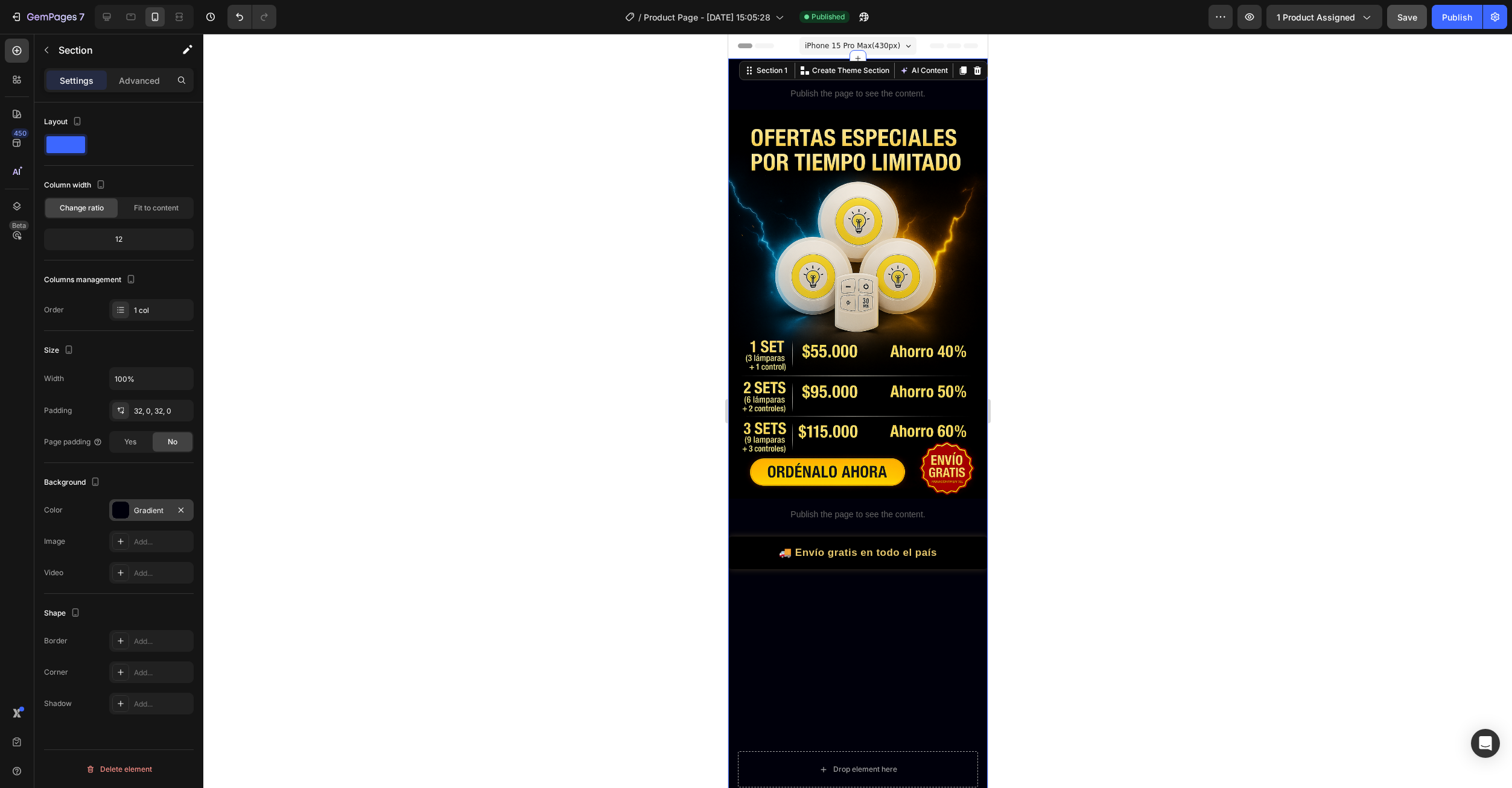
click at [144, 510] on div "Gradient" at bounding box center [151, 511] width 35 height 11
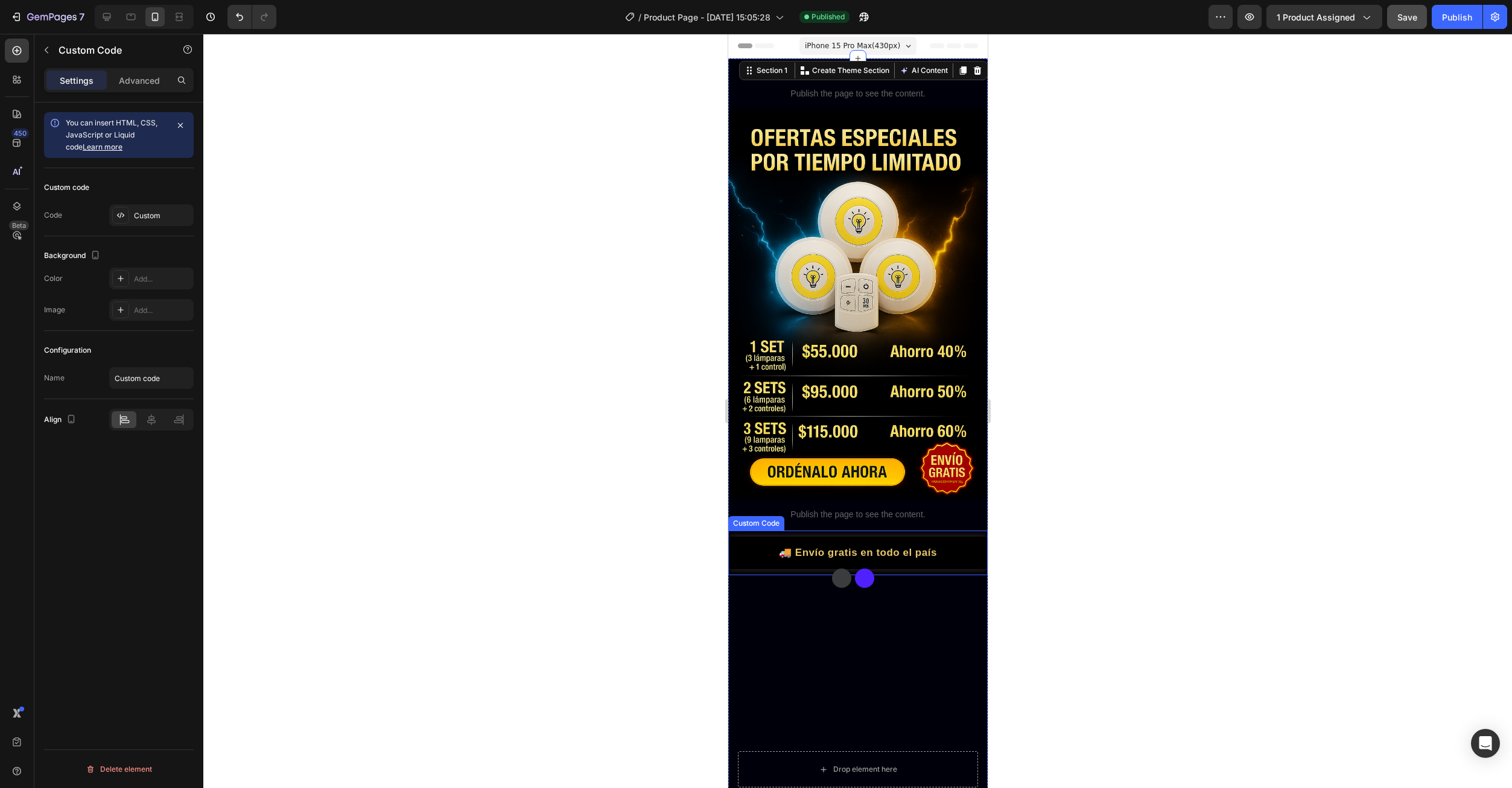
click at [987, 545] on div "💵 Pago contraentrega" at bounding box center [1116, 552] width 259 height 15
click at [141, 214] on div "Custom" at bounding box center [162, 215] width 57 height 11
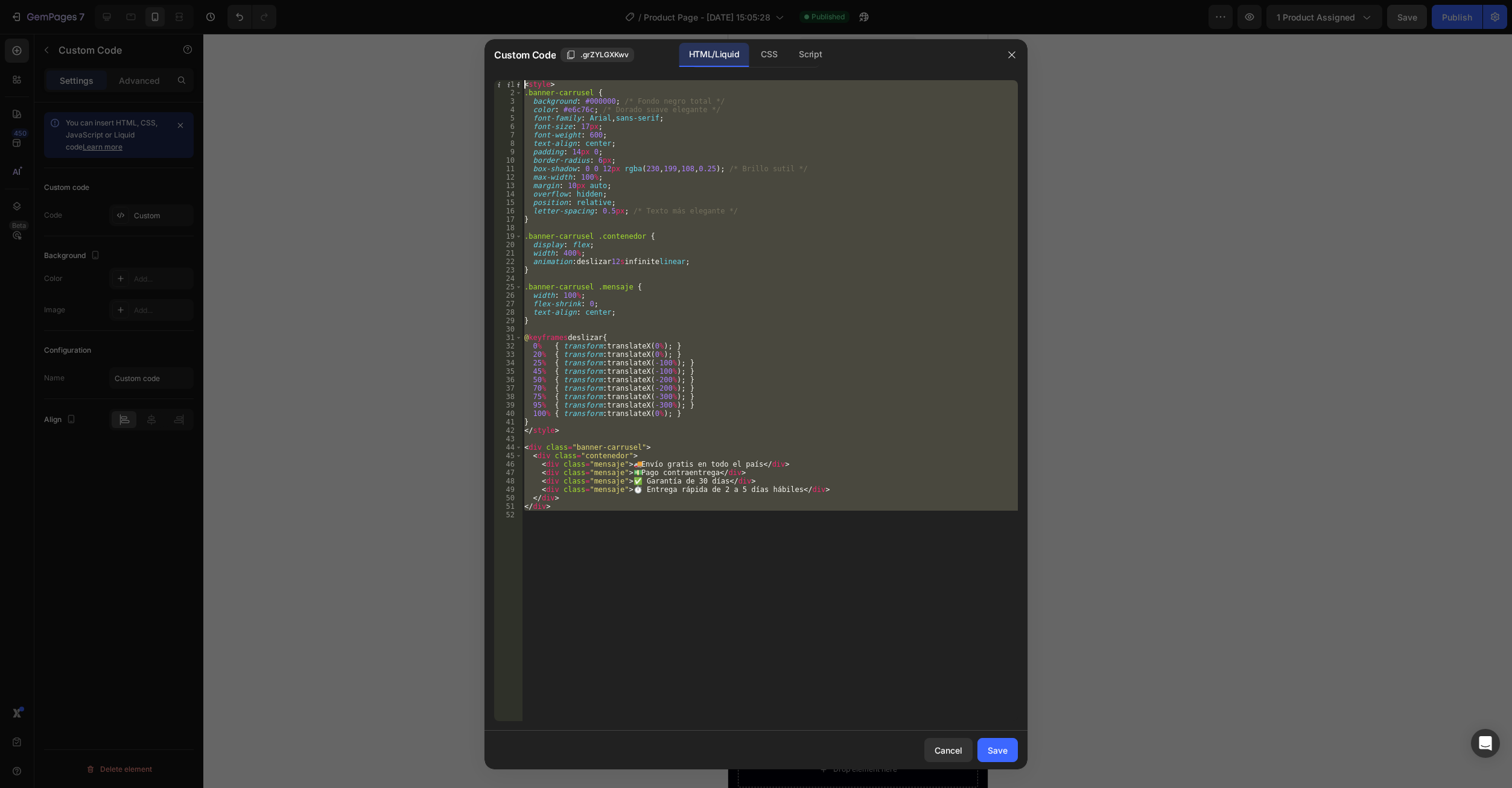
drag, startPoint x: 588, startPoint y: 533, endPoint x: 451, endPoint y: 72, distance: 480.9
click at [451, 72] on div "Custom Code .grZYLGXKwv HTML/Liquid CSS Script 1 2 3 4 5 6 7 8 9 10 11 12 13 14…" at bounding box center [756, 394] width 1512 height 788
type textarea "<style> .banner-carrusel {"
paste textarea
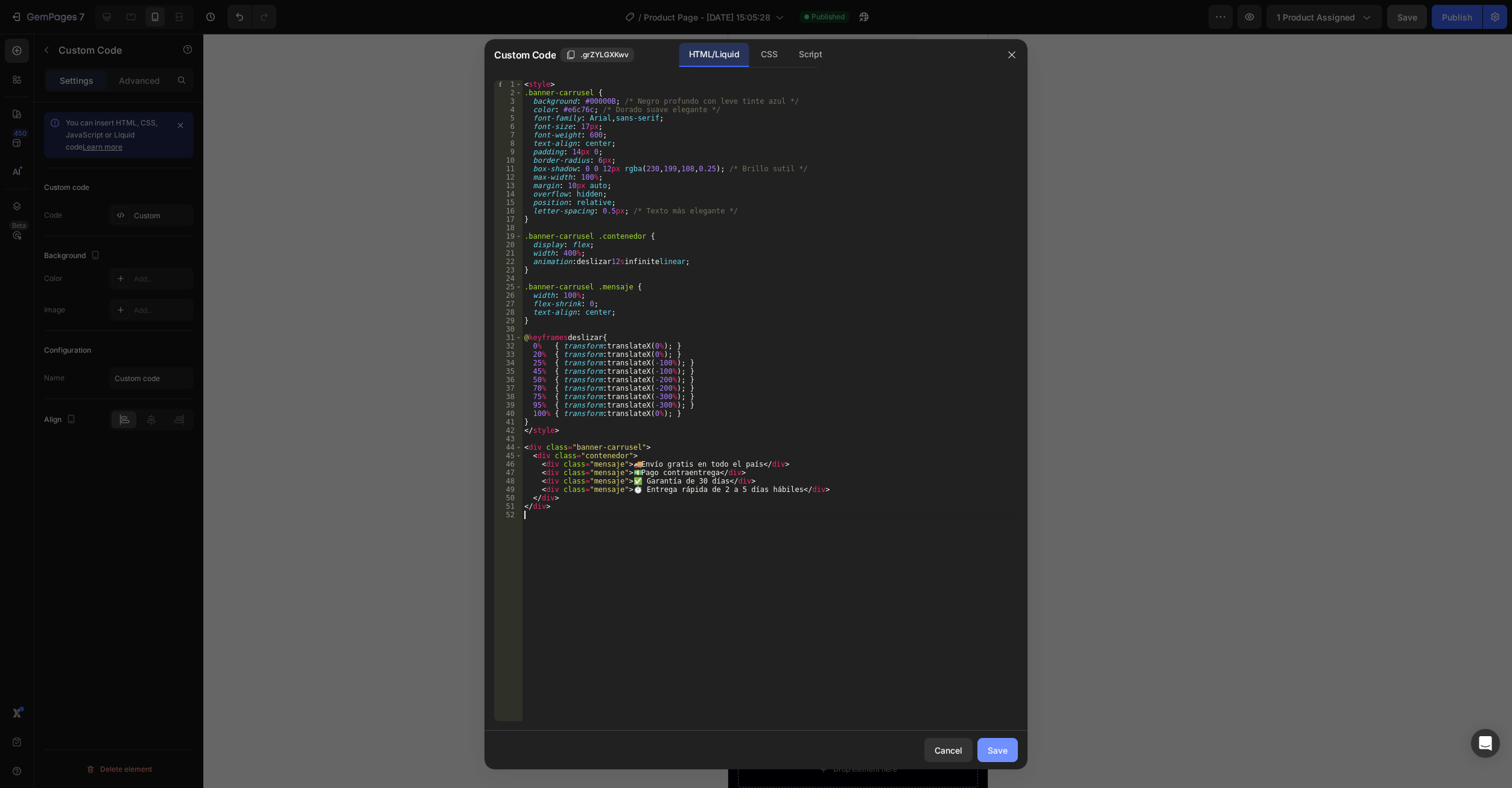
click at [993, 746] on div "Save" at bounding box center [997, 750] width 20 height 12
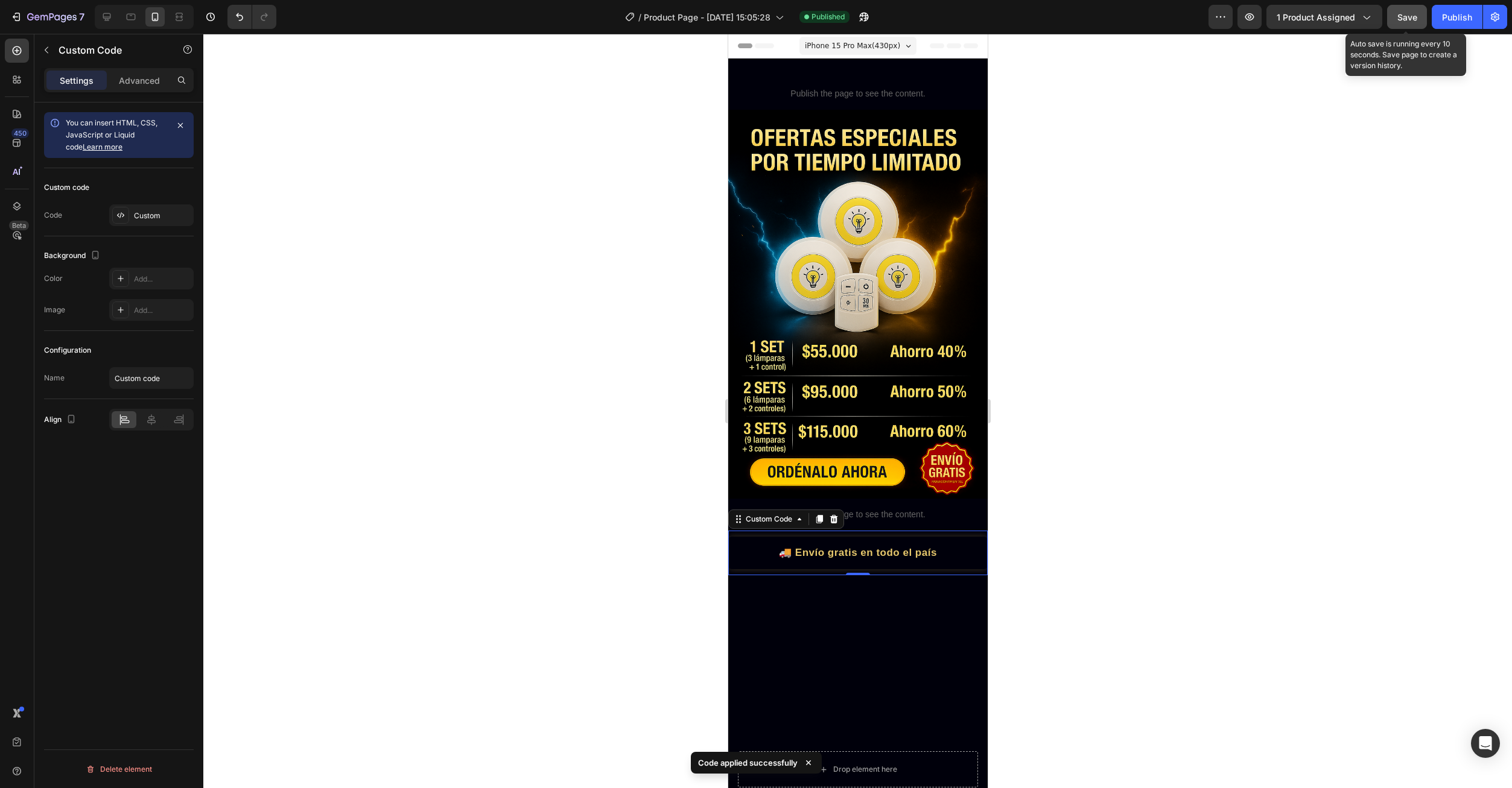
click at [1401, 17] on span "Save" at bounding box center [1407, 18] width 20 height 10
click at [1451, 20] on div "Publish" at bounding box center [1457, 17] width 30 height 12
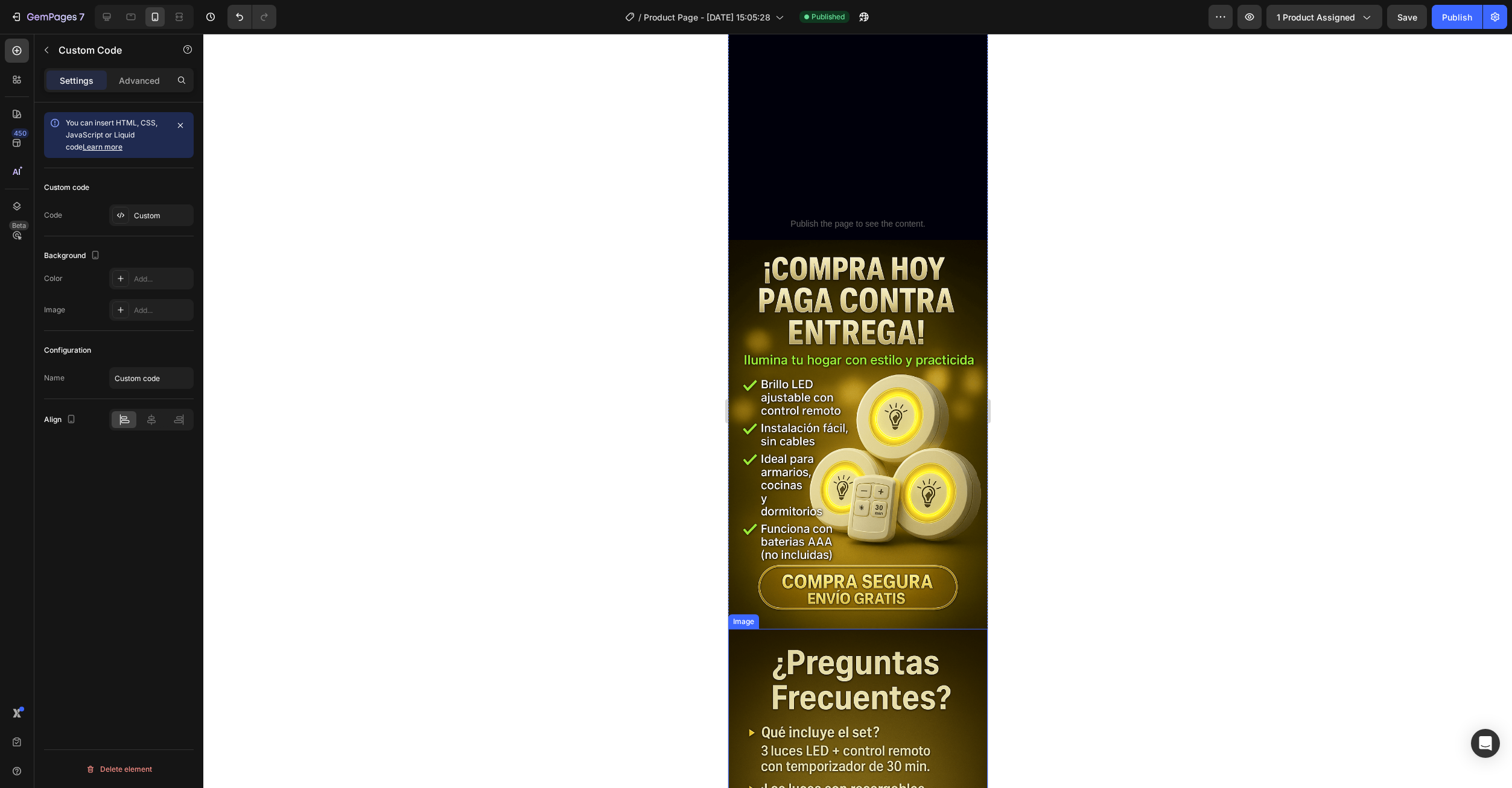
scroll to position [663, 0]
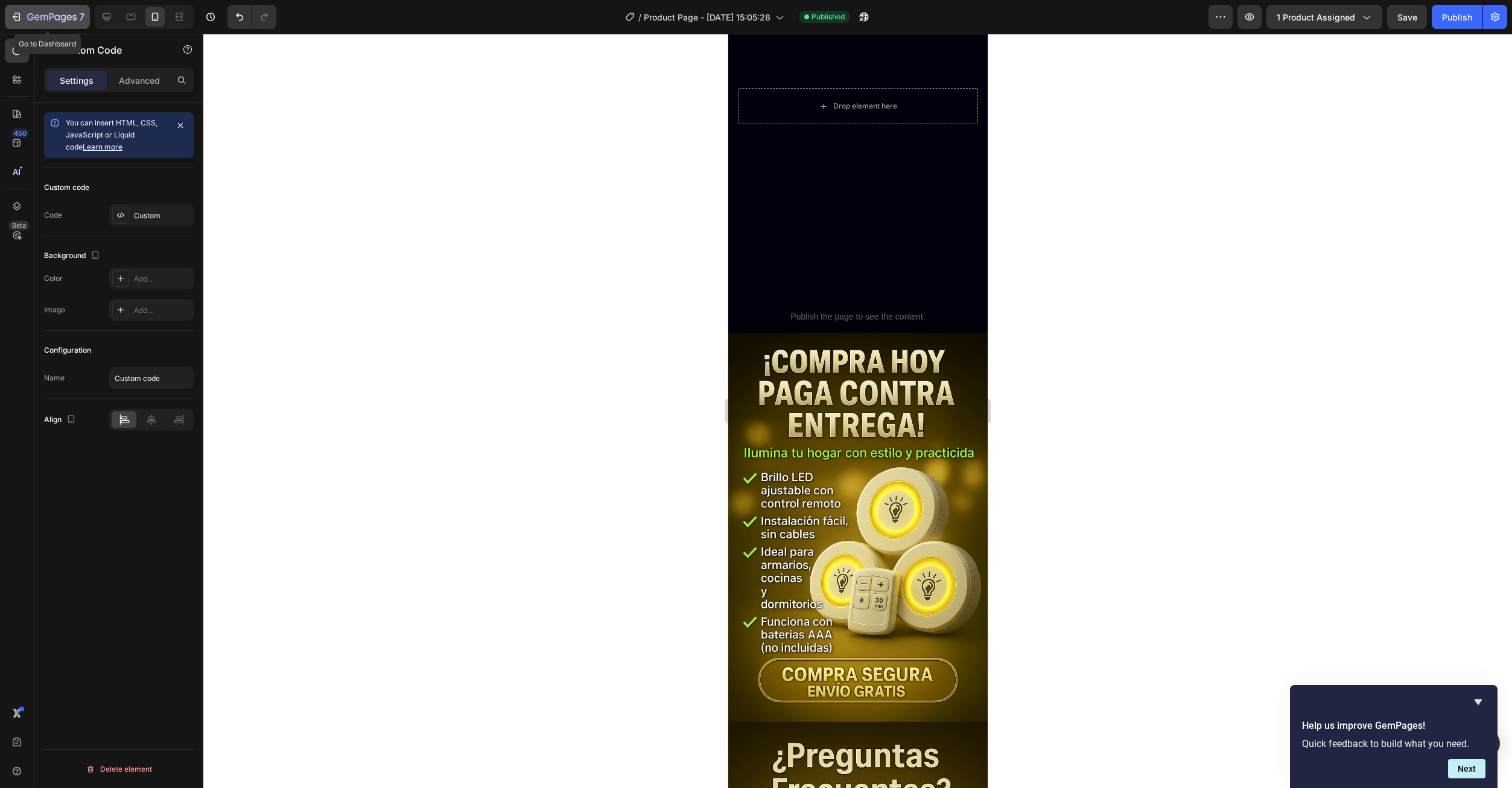
click at [19, 18] on icon "button" at bounding box center [18, 17] width 5 height 9
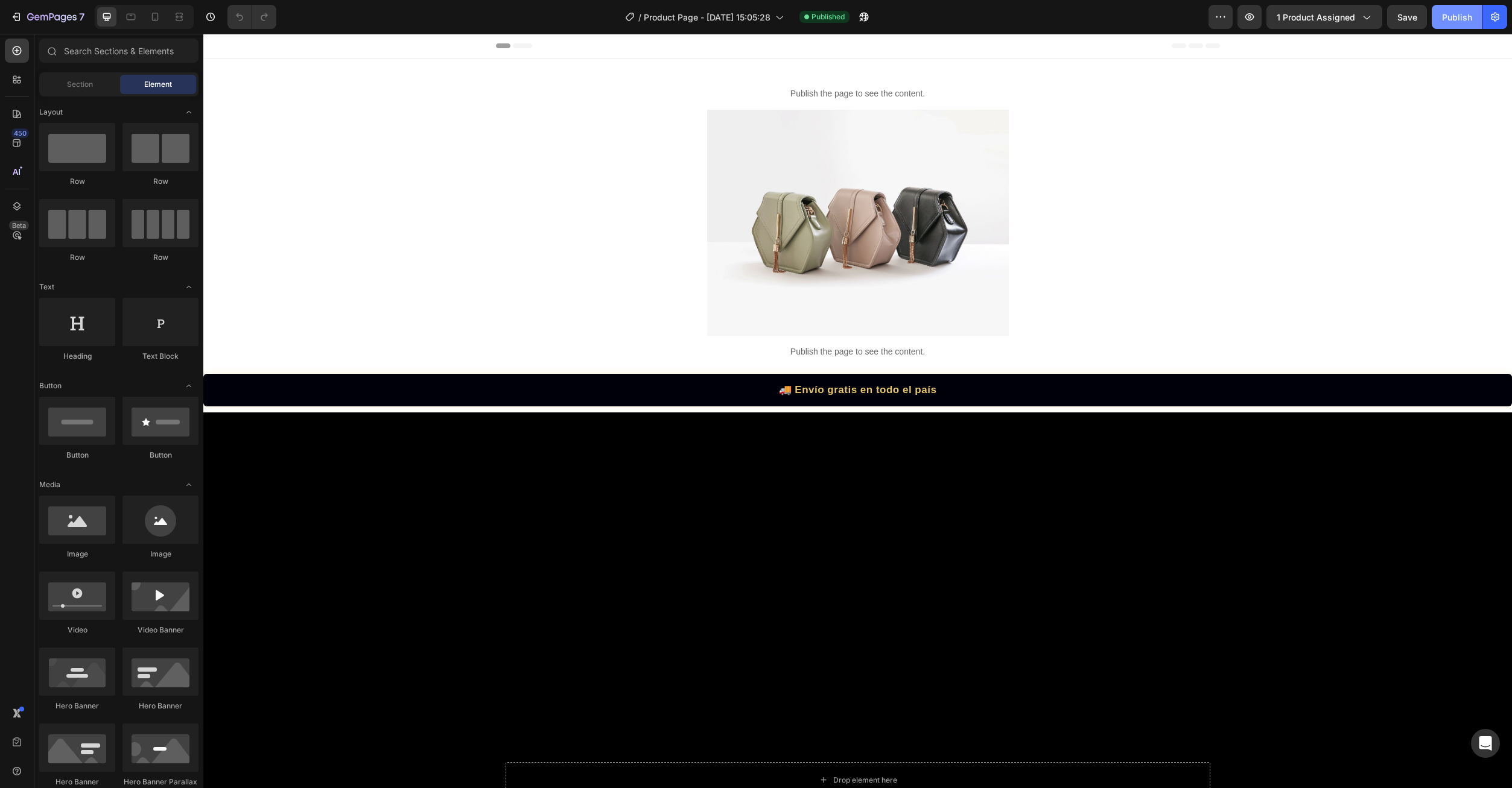
drag, startPoint x: 0, startPoint y: 0, endPoint x: 1446, endPoint y: 15, distance: 1446.1
click at [1446, 15] on div "Publish" at bounding box center [1457, 17] width 30 height 12
click at [153, 26] on div at bounding box center [155, 17] width 19 height 19
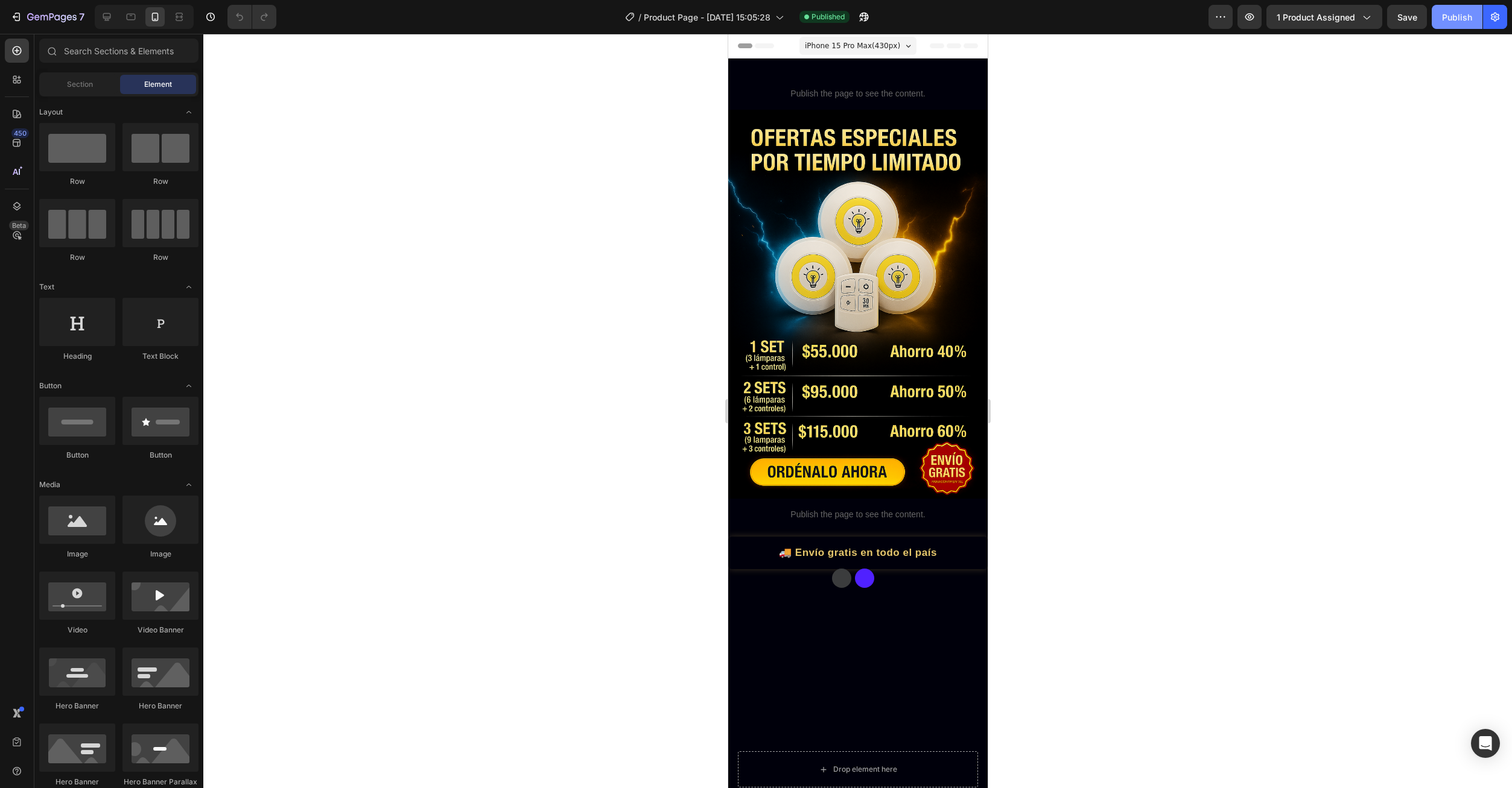
click at [1459, 14] on div "Publish" at bounding box center [1457, 17] width 30 height 12
click at [15, 19] on icon "button" at bounding box center [16, 17] width 12 height 12
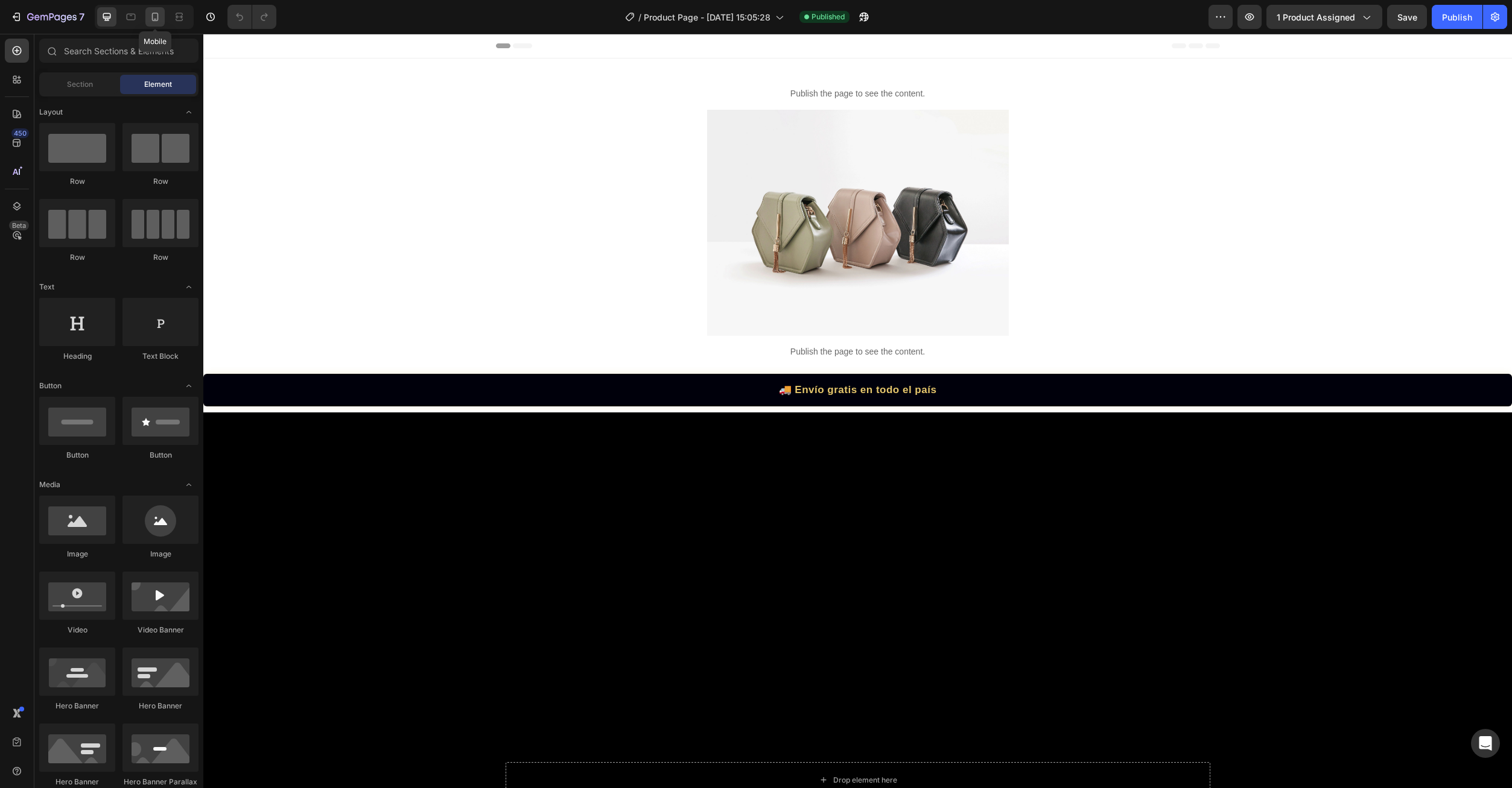
click at [153, 24] on div at bounding box center [155, 17] width 19 height 19
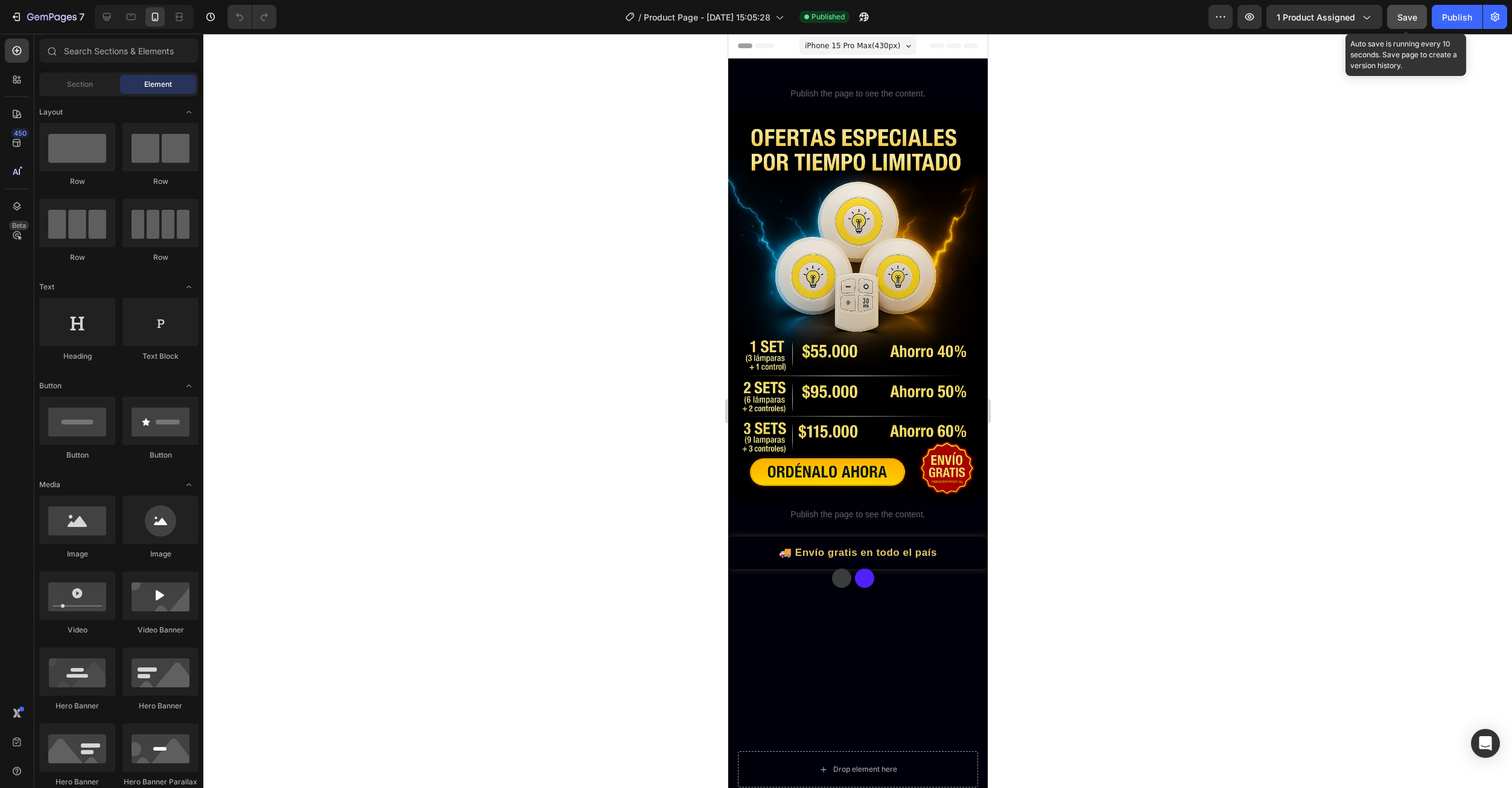
drag, startPoint x: 1411, startPoint y: 19, endPoint x: 1407, endPoint y: 27, distance: 8.9
click at [1411, 20] on span "Save" at bounding box center [1407, 18] width 20 height 10
click at [1459, 26] on button "Publish" at bounding box center [1457, 17] width 50 height 24
